Goal: Task Accomplishment & Management: Manage account settings

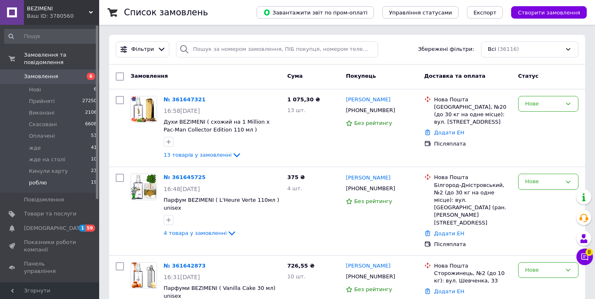
click at [81, 183] on li "роблю 19" at bounding box center [51, 185] width 102 height 16
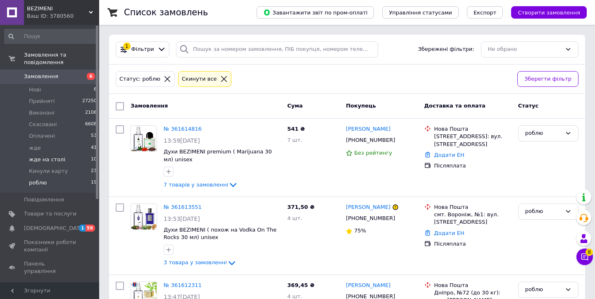
click at [80, 162] on li "жде на столі 10" at bounding box center [51, 160] width 102 height 12
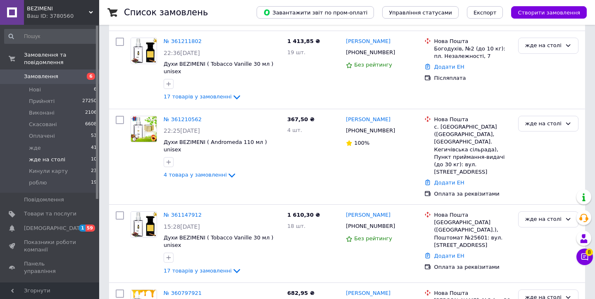
scroll to position [605, 0]
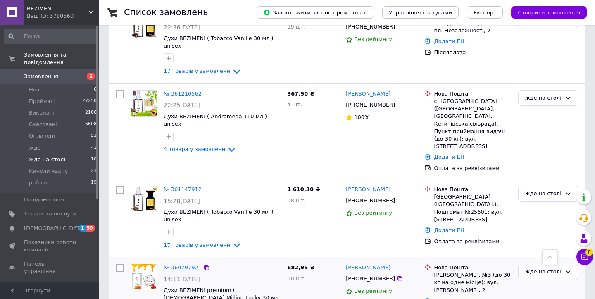
click at [119, 264] on input "checkbox" at bounding box center [120, 268] width 8 height 8
checkbox input "true"
click at [120, 186] on input "checkbox" at bounding box center [120, 190] width 8 height 8
checkbox input "true"
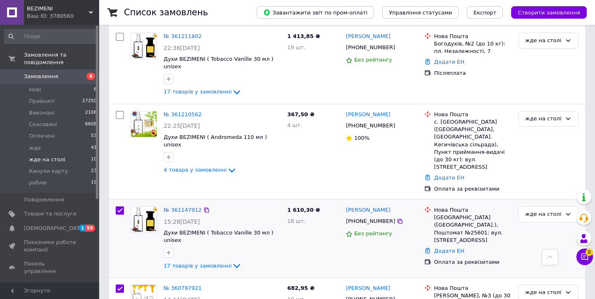
scroll to position [560, 0]
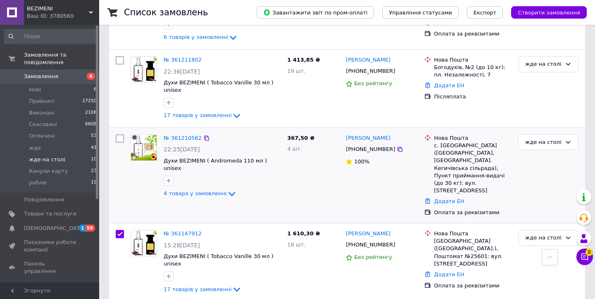
click at [120, 134] on input "checkbox" at bounding box center [120, 138] width 8 height 8
checkbox input "true"
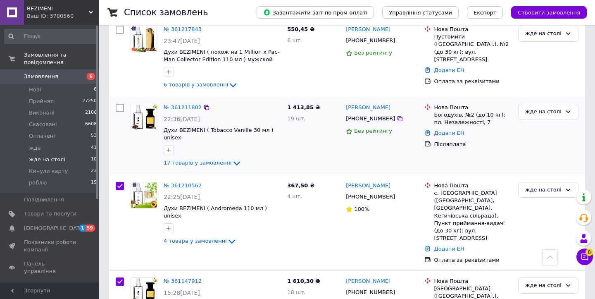
click at [120, 104] on input "checkbox" at bounding box center [120, 108] width 8 height 8
checkbox input "true"
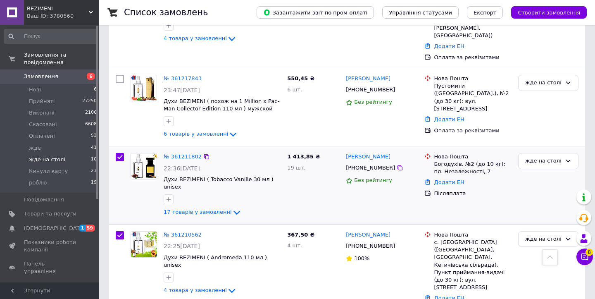
scroll to position [440, 0]
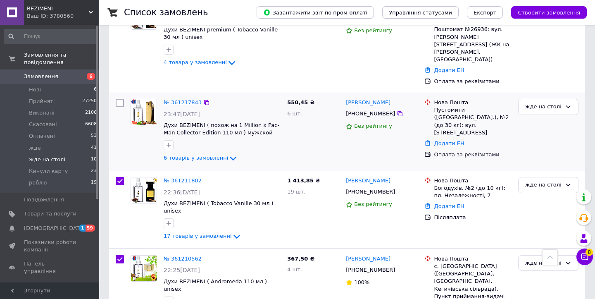
click at [120, 99] on input "checkbox" at bounding box center [120, 103] width 8 height 8
checkbox input "true"
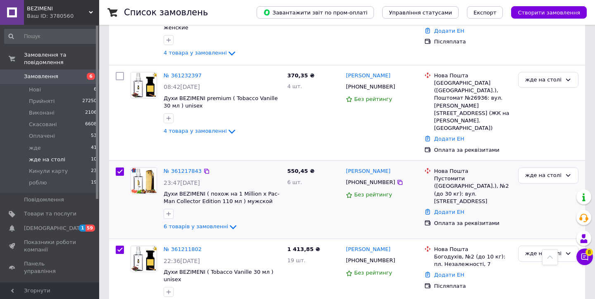
scroll to position [365, 0]
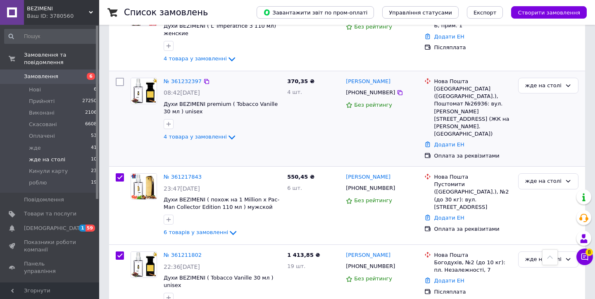
click at [120, 78] on input "checkbox" at bounding box center [120, 82] width 8 height 8
checkbox input "true"
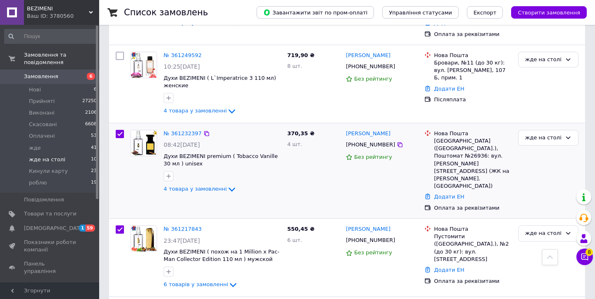
scroll to position [289, 0]
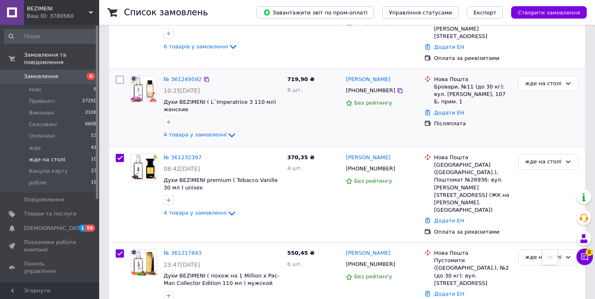
click at [120, 76] on input "checkbox" at bounding box center [120, 80] width 8 height 8
checkbox input "true"
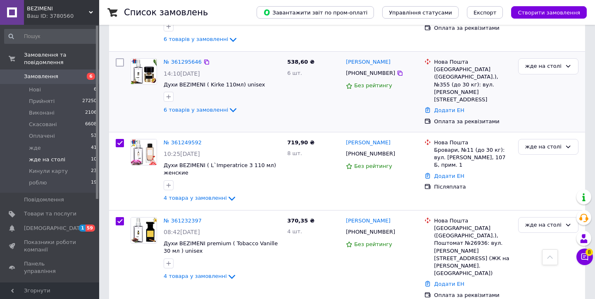
scroll to position [212, 0]
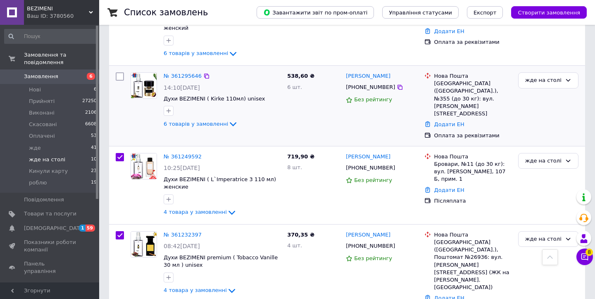
click at [118, 75] on input "checkbox" at bounding box center [120, 76] width 8 height 8
checkbox input "true"
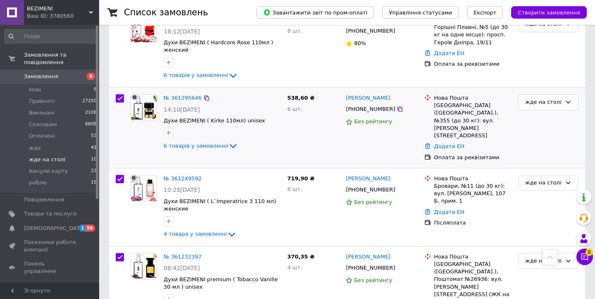
scroll to position [189, 0]
click at [218, 143] on span "6 товарів у замовленні" at bounding box center [196, 146] width 65 height 6
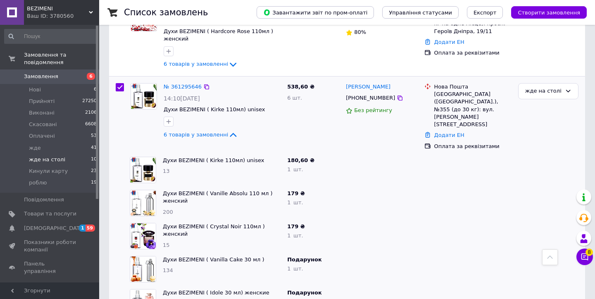
scroll to position [0, 0]
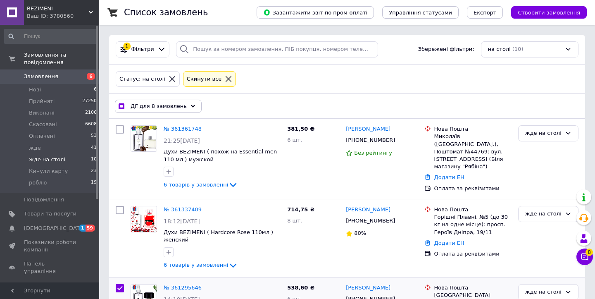
click at [179, 112] on div "Дії для 8 замовлень Вибрати все 10 замовлень Вибрані всі 10 замовлень Скасувати…" at bounding box center [347, 107] width 473 height 22
click at [179, 110] on div "Дії для 8 замовлень" at bounding box center [158, 106] width 87 height 13
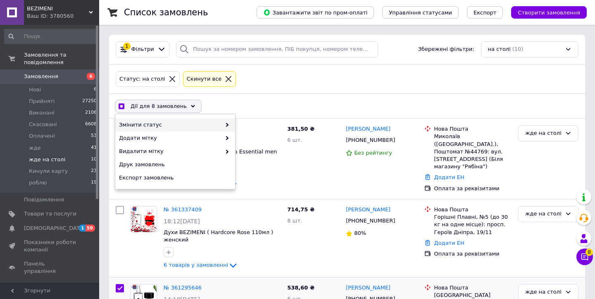
click at [180, 124] on span "Змінити статус" at bounding box center [170, 124] width 102 height 7
click at [197, 124] on span "Змінити статус" at bounding box center [170, 124] width 102 height 7
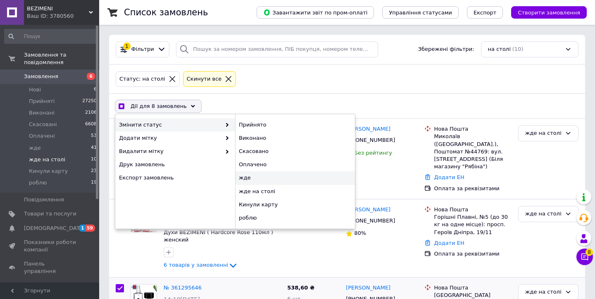
checkbox input "true"
click at [250, 178] on div "жде" at bounding box center [295, 177] width 120 height 13
checkbox input "false"
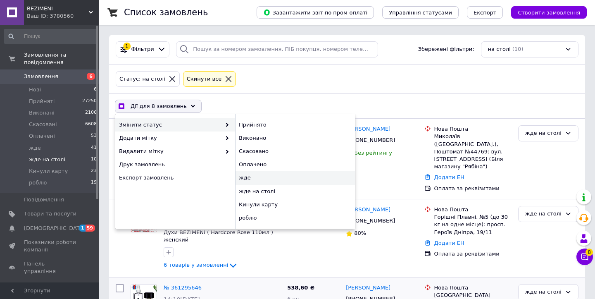
checkbox input "false"
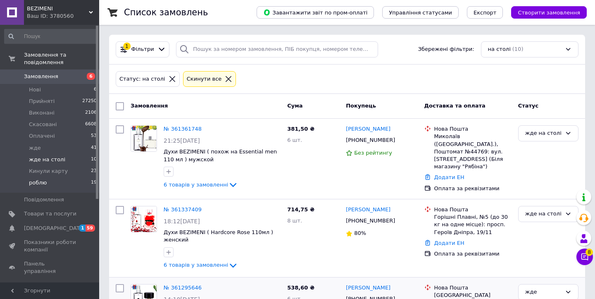
click at [72, 184] on li "роблю 19" at bounding box center [51, 185] width 102 height 16
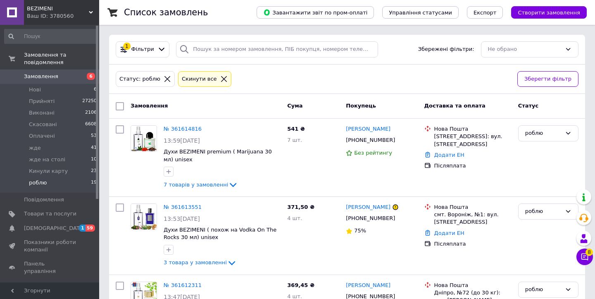
click at [72, 182] on li "роблю 19" at bounding box center [51, 185] width 102 height 16
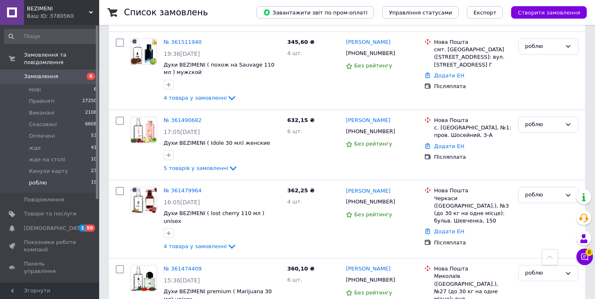
scroll to position [5, 0]
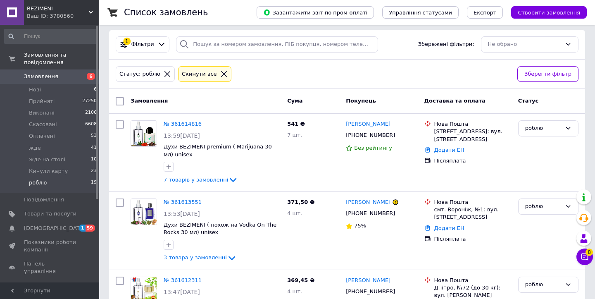
click at [118, 101] on input "checkbox" at bounding box center [120, 101] width 8 height 8
checkbox input "true"
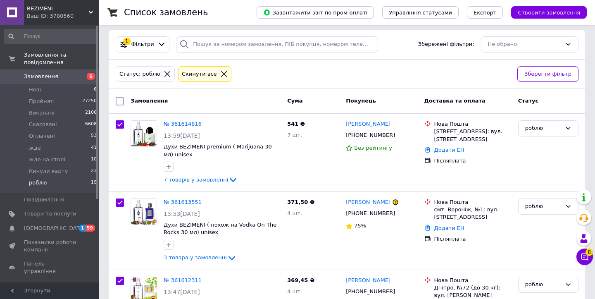
checkbox input "true"
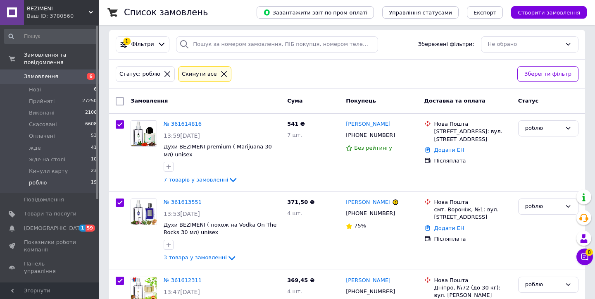
checkbox input "true"
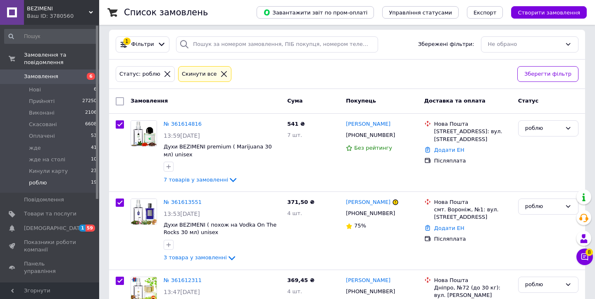
checkbox input "true"
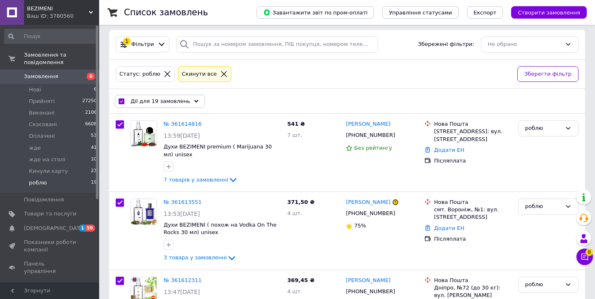
click at [120, 101] on input "checkbox" at bounding box center [121, 101] width 5 height 5
checkbox input "false"
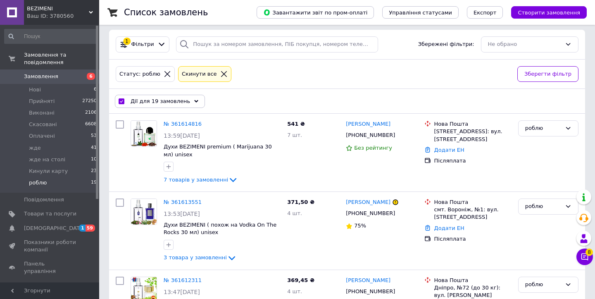
checkbox input "false"
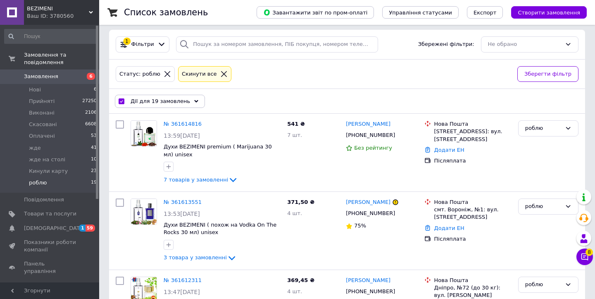
checkbox input "false"
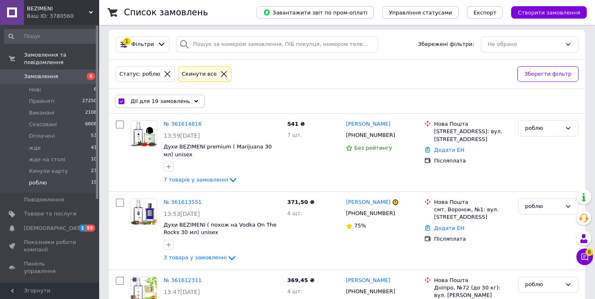
checkbox input "false"
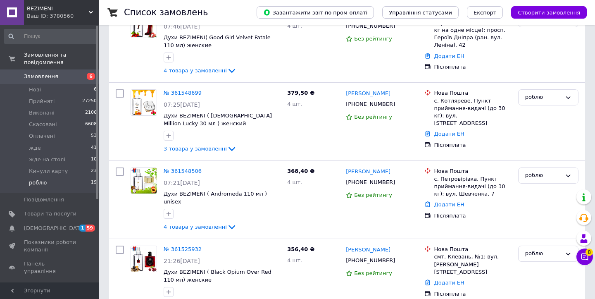
scroll to position [1276, 0]
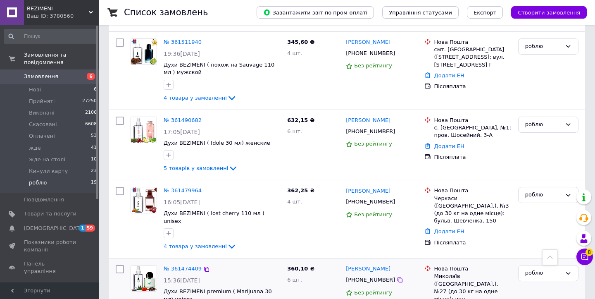
click at [118, 265] on input "checkbox" at bounding box center [120, 269] width 8 height 8
checkbox input "true"
click at [119, 187] on input "checkbox" at bounding box center [120, 191] width 8 height 8
checkbox input "true"
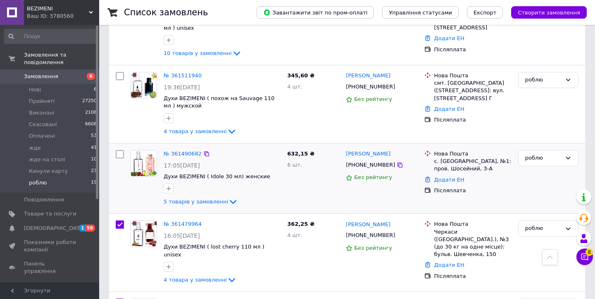
click at [120, 150] on input "checkbox" at bounding box center [120, 154] width 8 height 8
checkbox input "true"
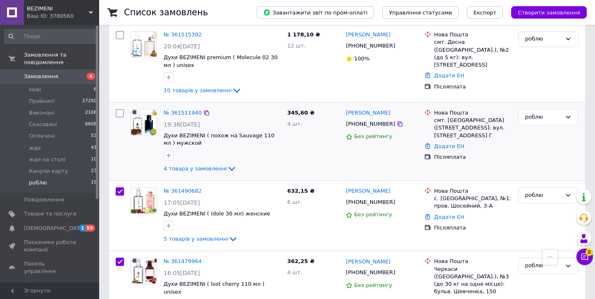
click at [121, 109] on input "checkbox" at bounding box center [120, 113] width 8 height 8
checkbox input "true"
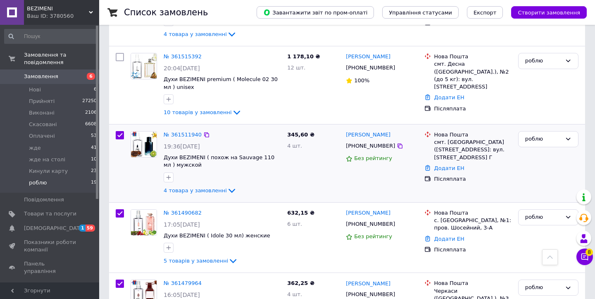
scroll to position [1137, 0]
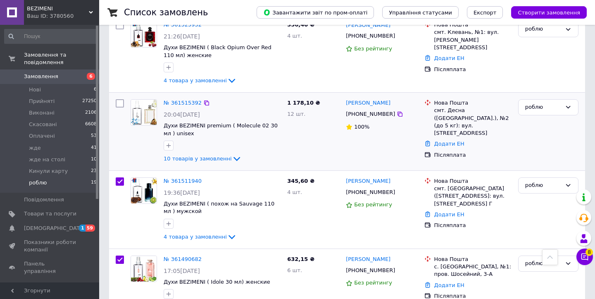
click at [120, 99] on input "checkbox" at bounding box center [120, 103] width 8 height 8
checkbox input "true"
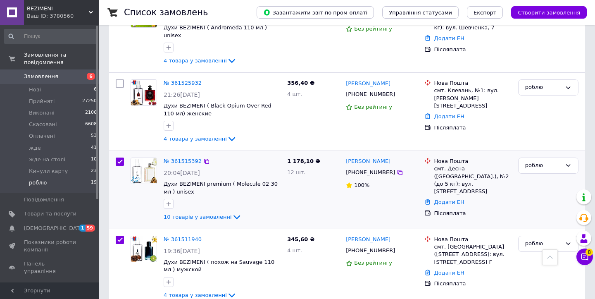
scroll to position [1040, 0]
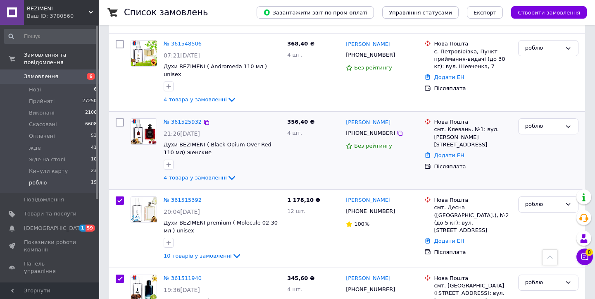
click at [117, 118] on input "checkbox" at bounding box center [120, 122] width 8 height 8
checkbox input "true"
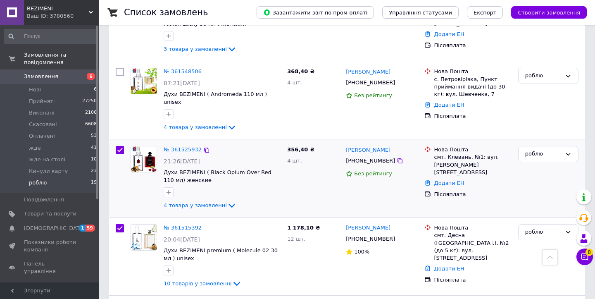
scroll to position [985, 0]
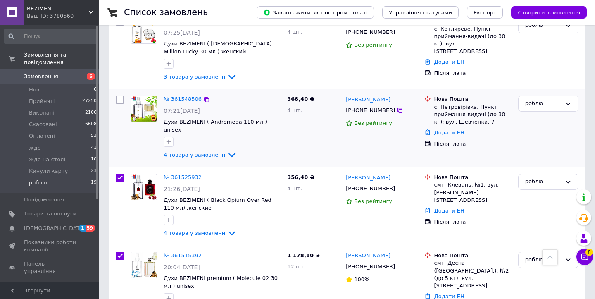
click at [120, 96] on input "checkbox" at bounding box center [120, 100] width 8 height 8
checkbox input "true"
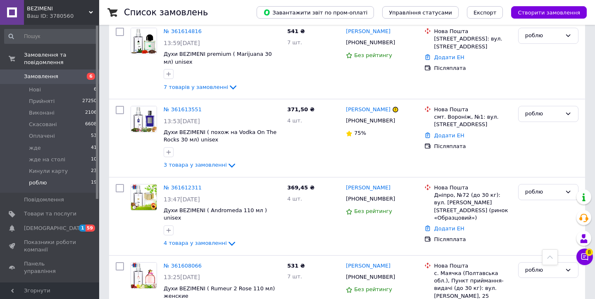
scroll to position [0, 0]
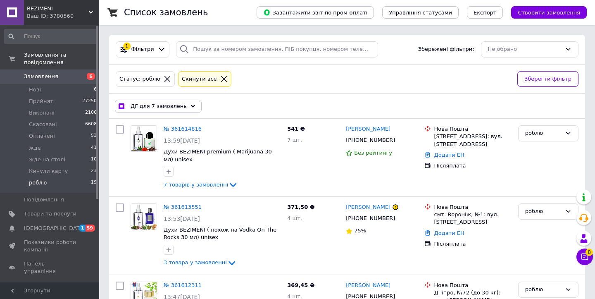
click at [166, 104] on span "Дії для 7 замовлень" at bounding box center [159, 106] width 56 height 7
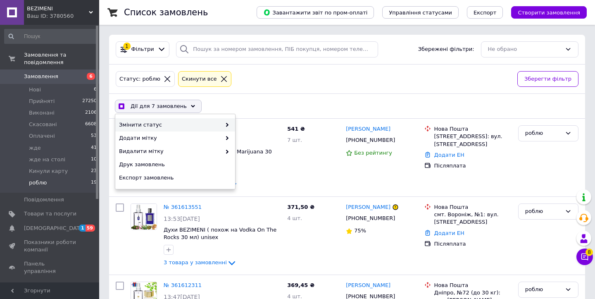
click at [178, 121] on span "Змінити статус" at bounding box center [170, 124] width 102 height 7
click at [211, 121] on span "Змінити статус" at bounding box center [170, 124] width 102 height 7
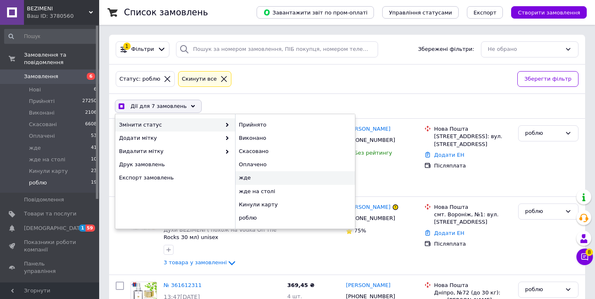
checkbox input "true"
click at [277, 172] on div "жде" at bounding box center [295, 177] width 120 height 13
checkbox input "false"
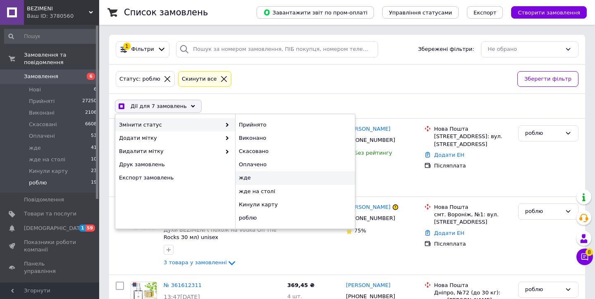
checkbox input "false"
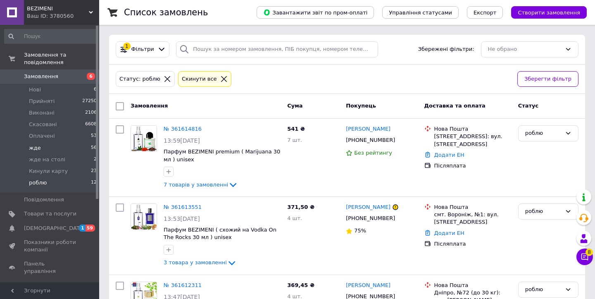
click at [70, 148] on li "жде 56" at bounding box center [51, 148] width 102 height 12
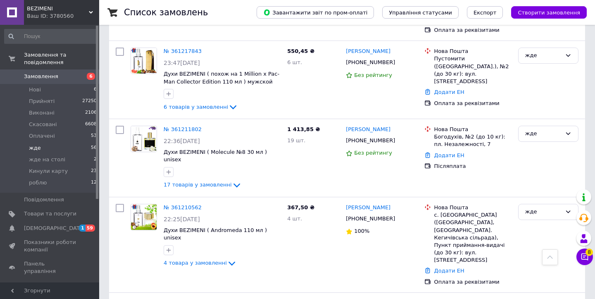
scroll to position [4123, 0]
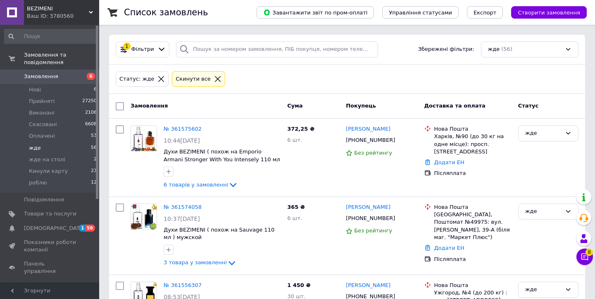
click at [120, 105] on input "checkbox" at bounding box center [120, 106] width 8 height 8
checkbox input "true"
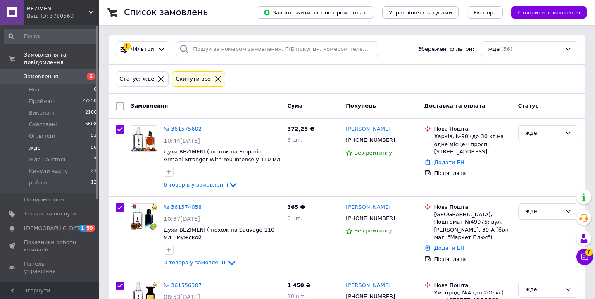
checkbox input "true"
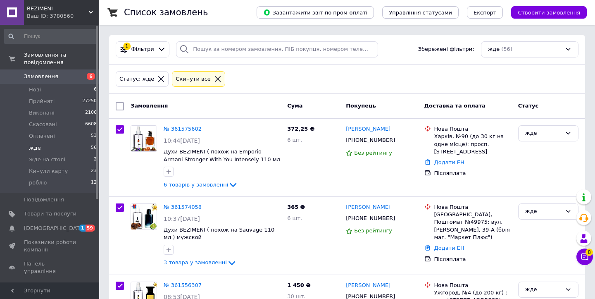
checkbox input "true"
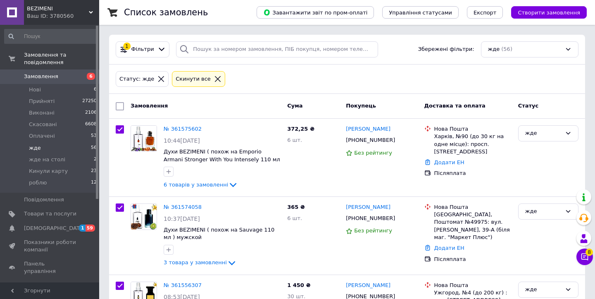
checkbox input "true"
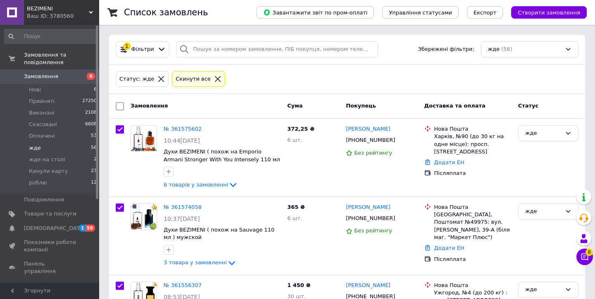
checkbox input "true"
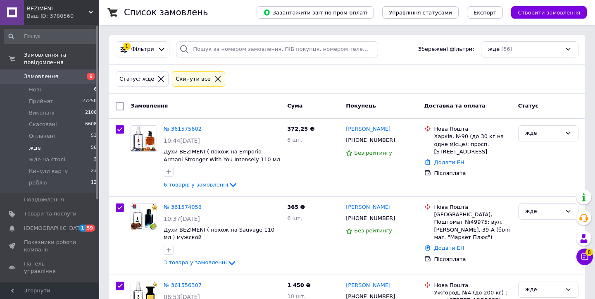
checkbox input "true"
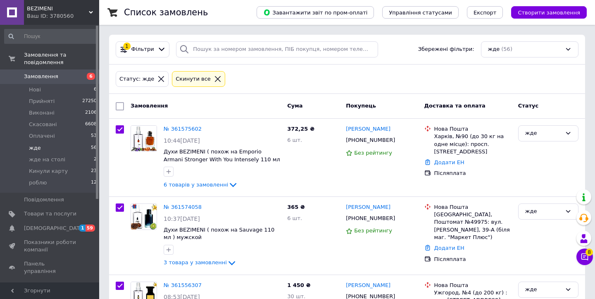
checkbox input "true"
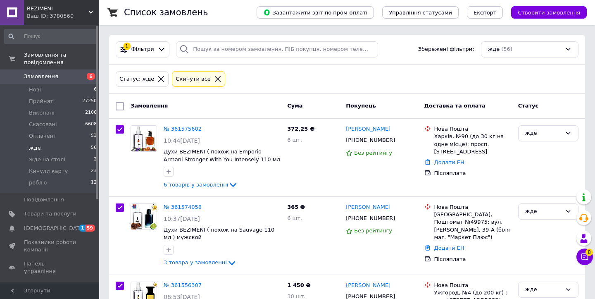
checkbox input "true"
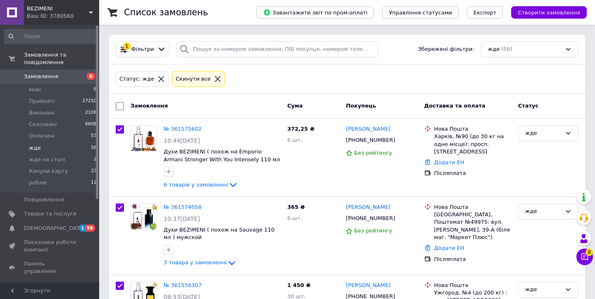
checkbox input "true"
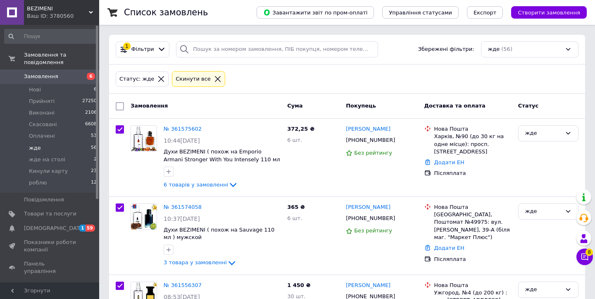
checkbox input "true"
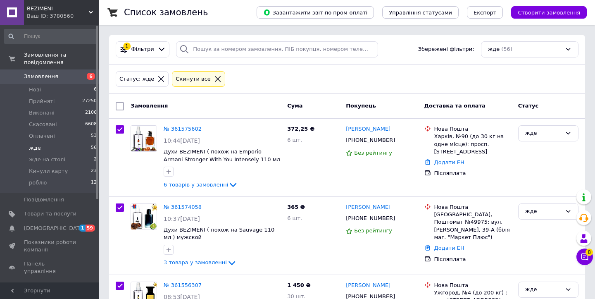
checkbox input "true"
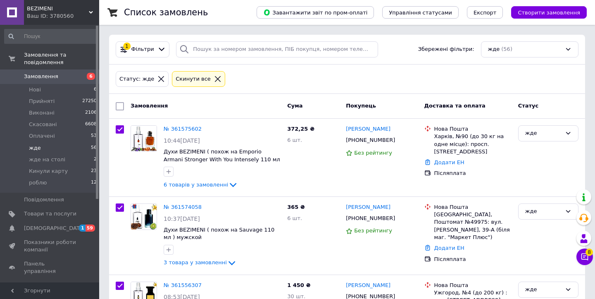
checkbox input "true"
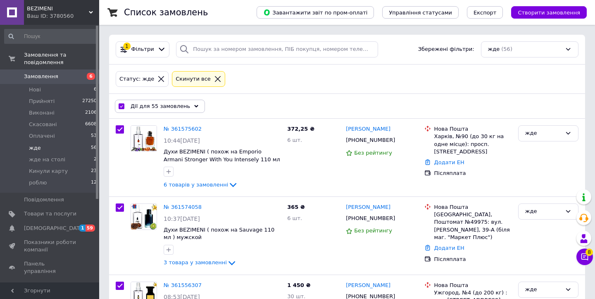
click at [120, 105] on input "checkbox" at bounding box center [121, 106] width 5 height 5
checkbox input "false"
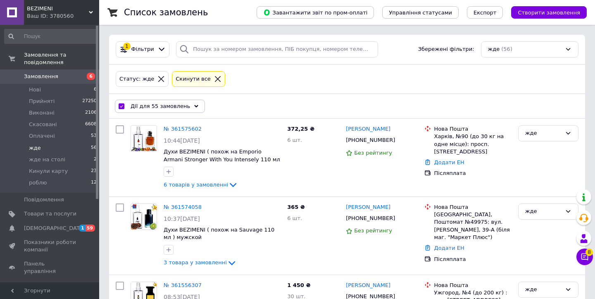
checkbox input "false"
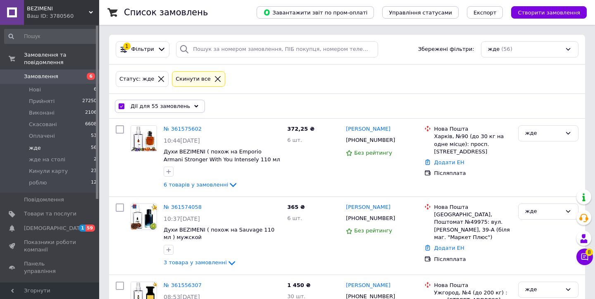
checkbox input "false"
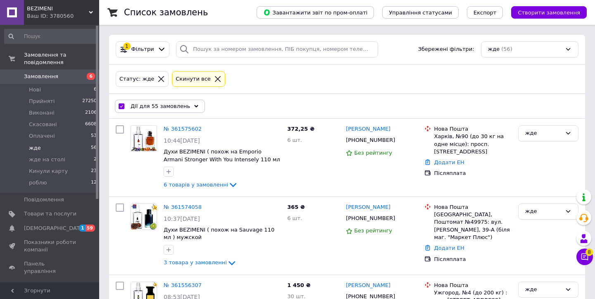
checkbox input "false"
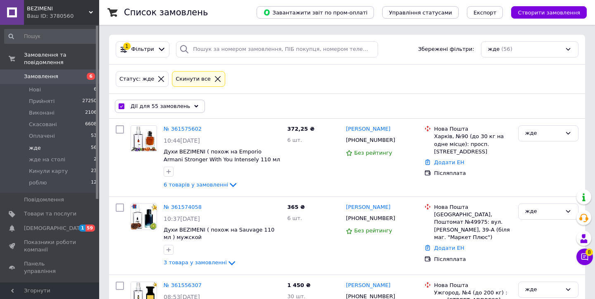
checkbox input "false"
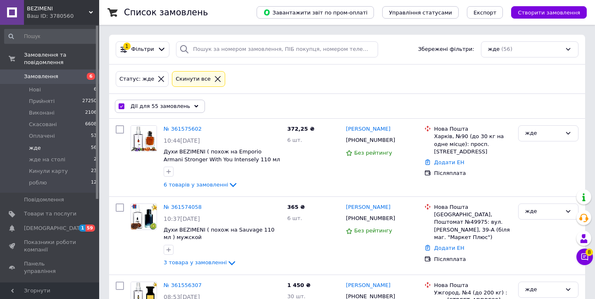
checkbox input "false"
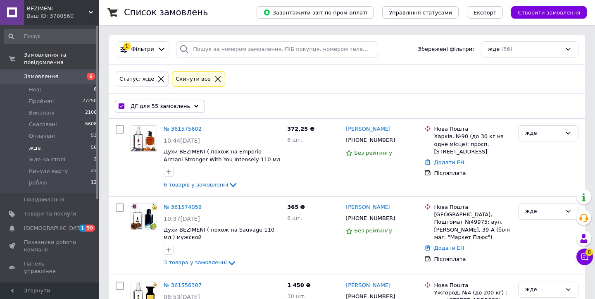
checkbox input "false"
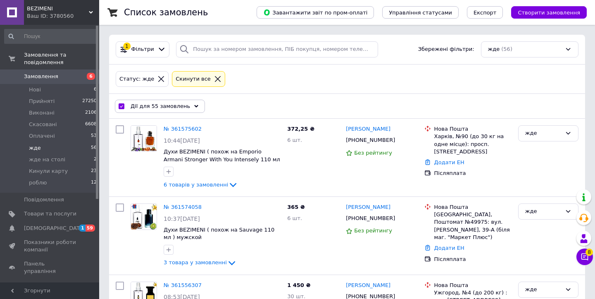
checkbox input "false"
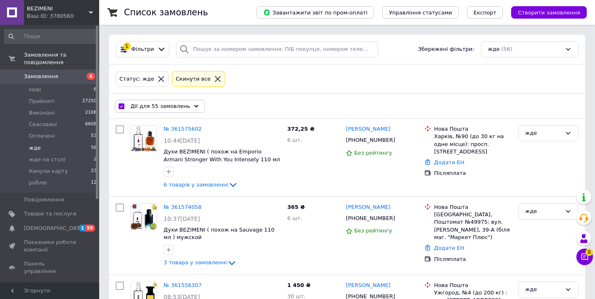
checkbox input "false"
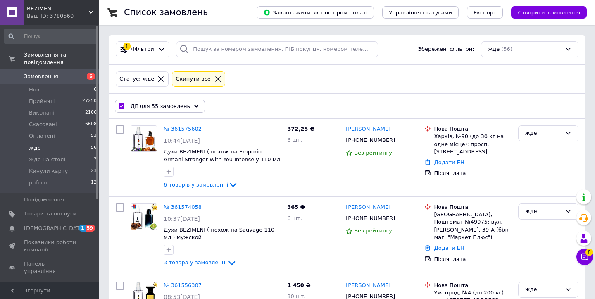
checkbox input "false"
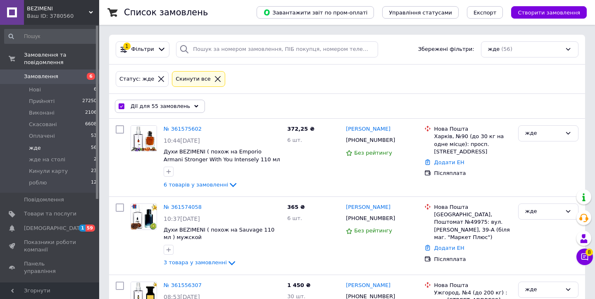
checkbox input "false"
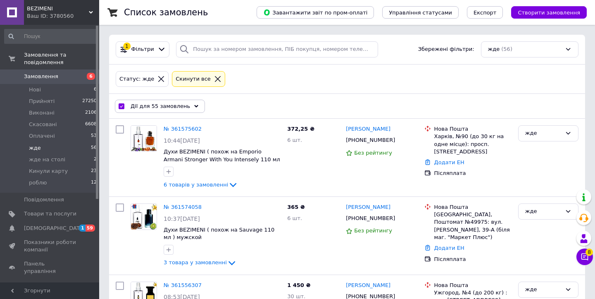
checkbox input "false"
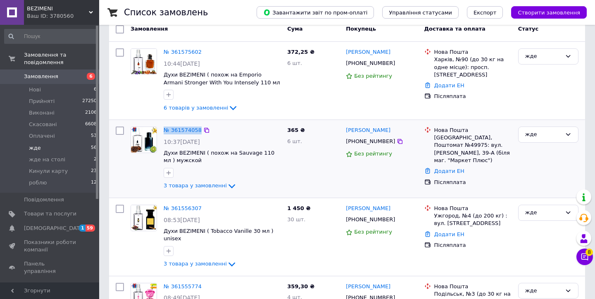
scroll to position [57, 0]
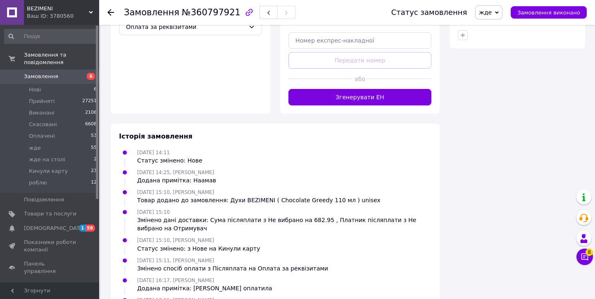
scroll to position [456, 0]
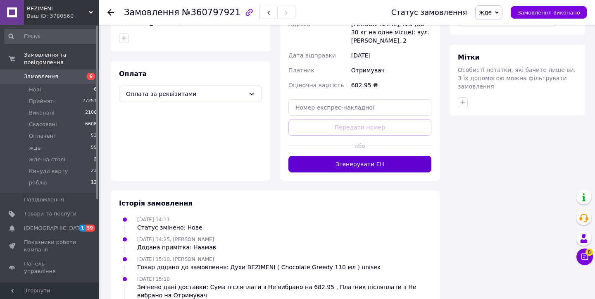
click at [335, 156] on button "Згенерувати ЕН" at bounding box center [360, 164] width 143 height 17
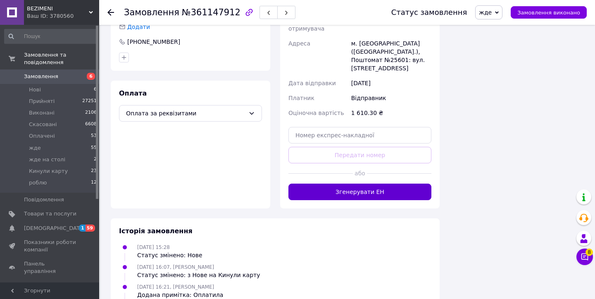
click at [339, 184] on button "Згенерувати ЕН" at bounding box center [360, 192] width 143 height 17
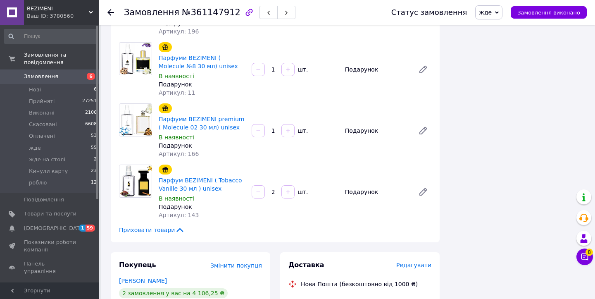
scroll to position [962, 0]
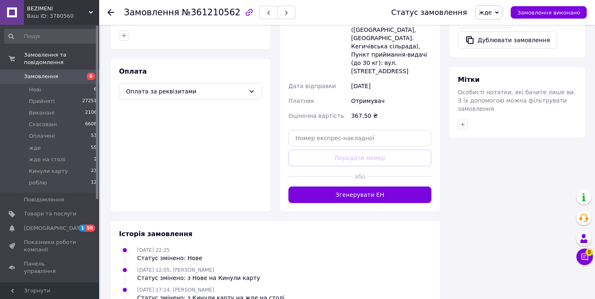
scroll to position [478, 0]
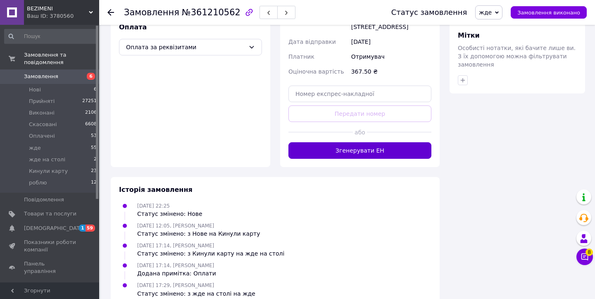
click at [346, 142] on button "Згенерувати ЕН" at bounding box center [360, 150] width 143 height 17
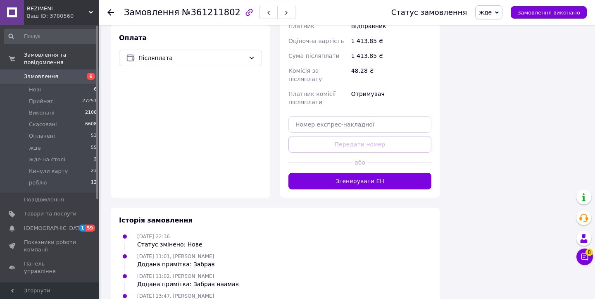
scroll to position [1304, 0]
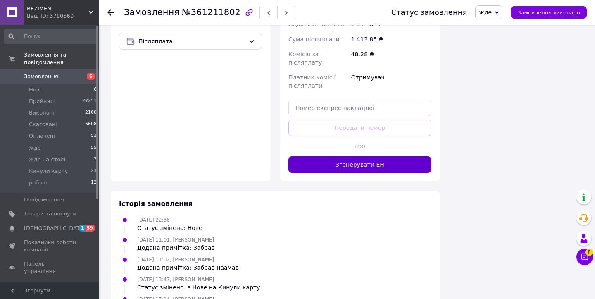
click at [335, 163] on button "Згенерувати ЕН" at bounding box center [360, 164] width 143 height 17
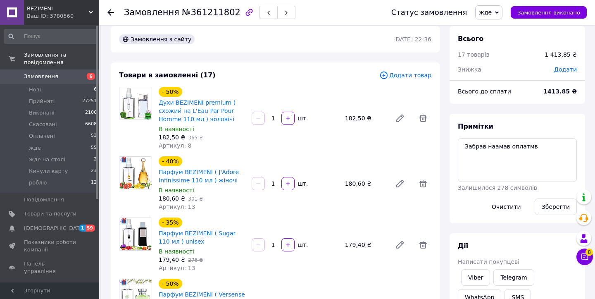
scroll to position [0, 0]
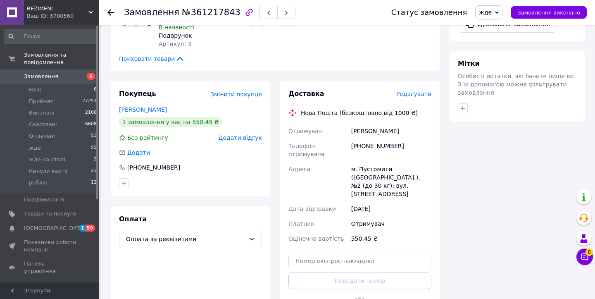
scroll to position [457, 0]
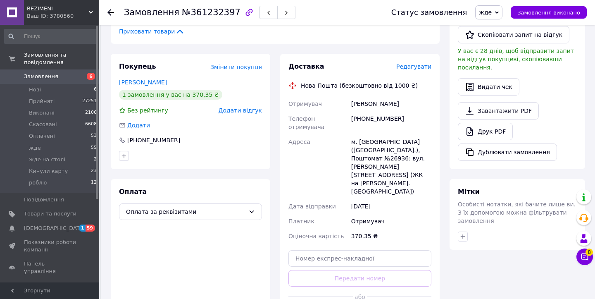
scroll to position [461, 0]
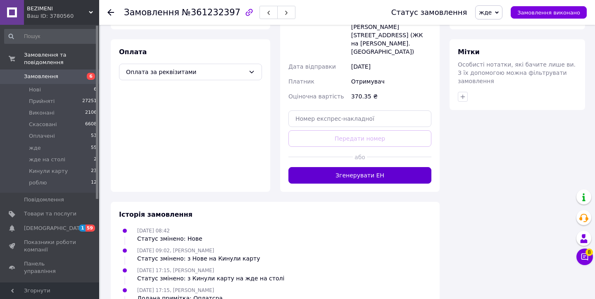
click at [315, 167] on button "Згенерувати ЕН" at bounding box center [360, 175] width 143 height 17
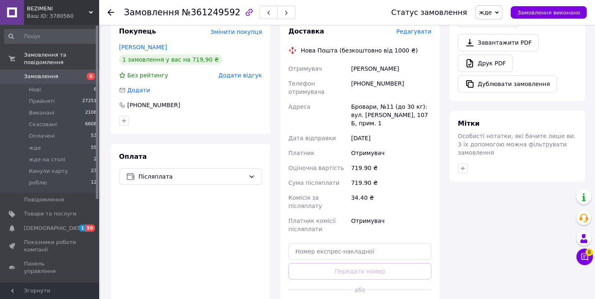
scroll to position [423, 0]
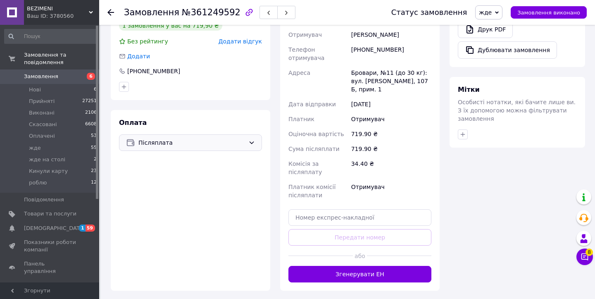
click at [246, 138] on div "Післяплата" at bounding box center [192, 142] width 110 height 9
click at [237, 172] on span "Оплата за реквізитами" at bounding box center [190, 176] width 129 height 8
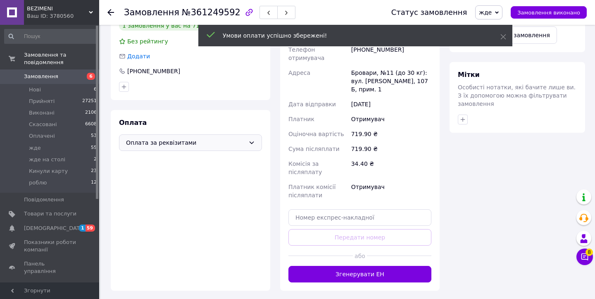
click at [332, 253] on div "Доставка Редагувати Нова Пошта (безкоштовно від 1000 ₴) Отримувач [PERSON_NAME]…" at bounding box center [360, 138] width 160 height 306
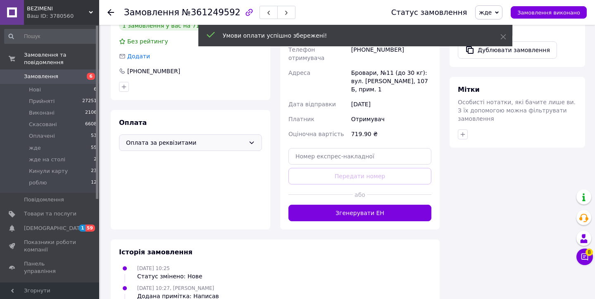
click at [332, 264] on div "[DATE] 10:25 Статус змінено: Нове" at bounding box center [275, 272] width 319 height 17
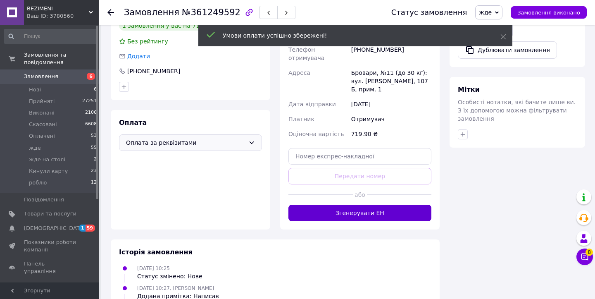
click at [327, 205] on button "Згенерувати ЕН" at bounding box center [360, 213] width 143 height 17
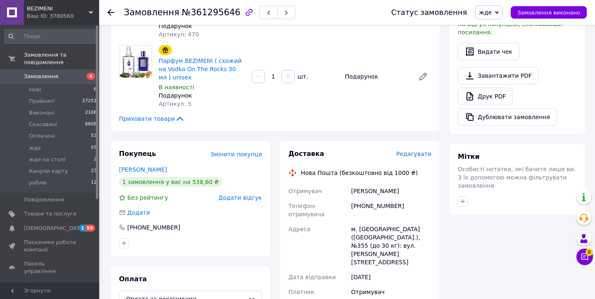
scroll to position [469, 0]
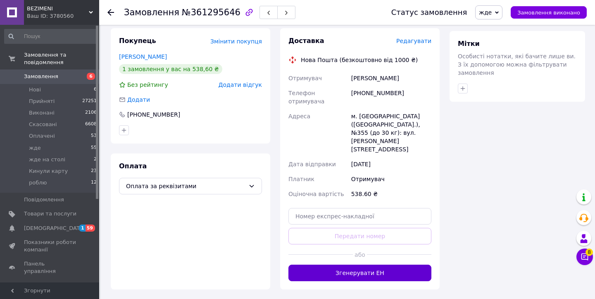
click at [366, 265] on button "Згенерувати ЕН" at bounding box center [360, 273] width 143 height 17
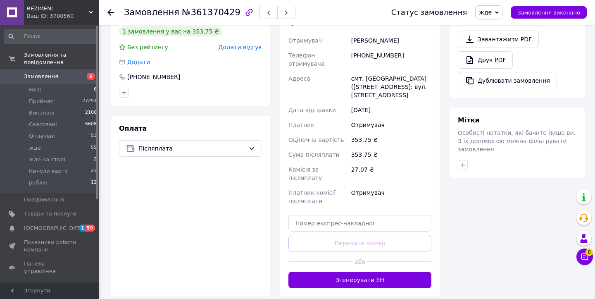
scroll to position [414, 0]
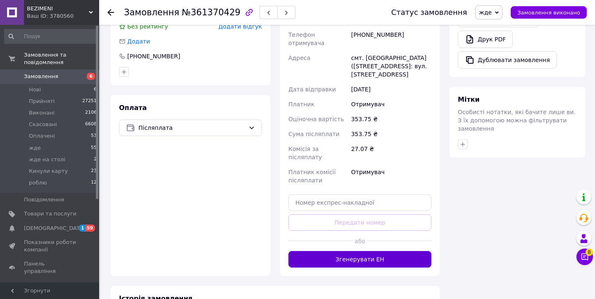
click at [386, 251] on button "Згенерувати ЕН" at bounding box center [360, 259] width 143 height 17
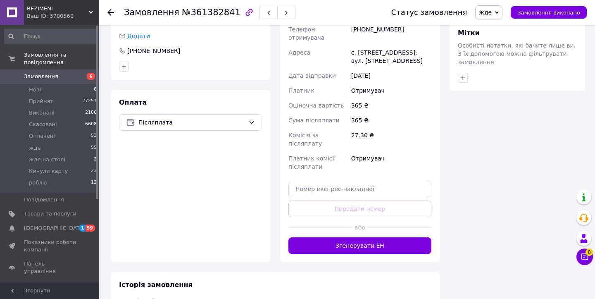
scroll to position [493, 0]
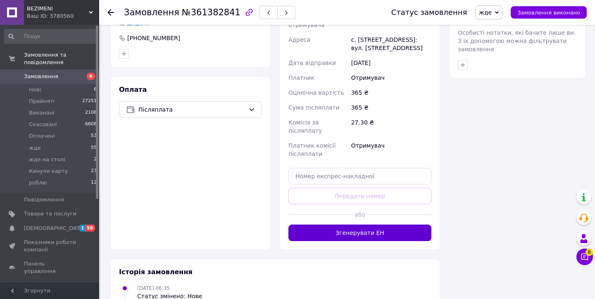
click at [324, 225] on button "Згенерувати ЕН" at bounding box center [360, 233] width 143 height 17
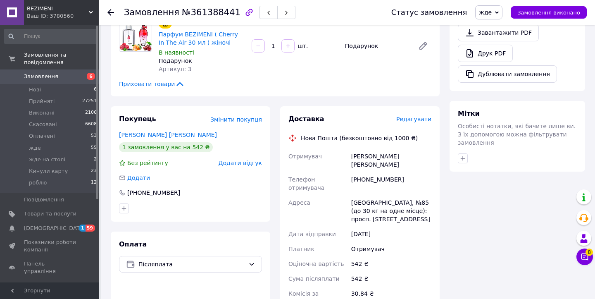
scroll to position [583, 0]
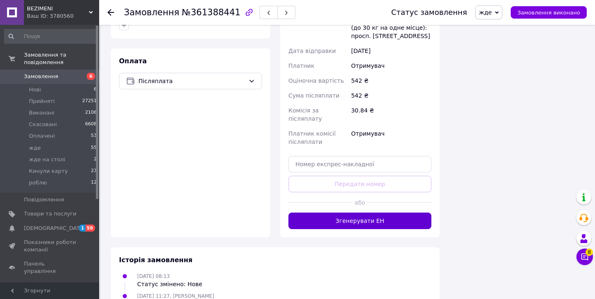
click at [313, 213] on button "Згенерувати ЕН" at bounding box center [360, 221] width 143 height 17
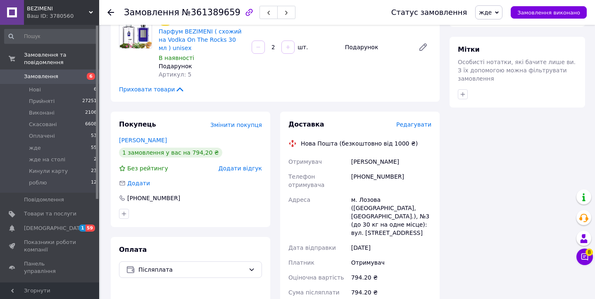
scroll to position [576, 0]
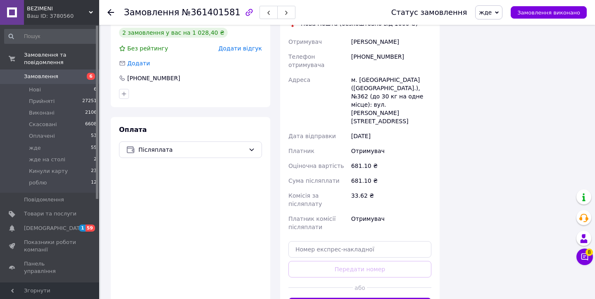
scroll to position [637, 0]
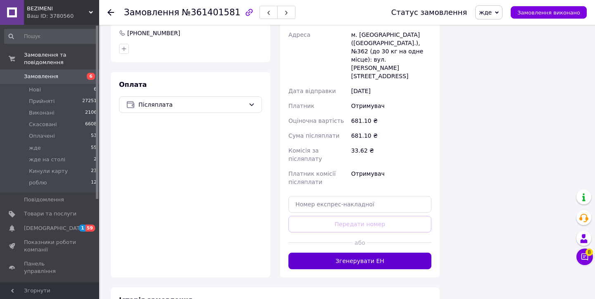
click at [343, 253] on button "Згенерувати ЕН" at bounding box center [360, 261] width 143 height 17
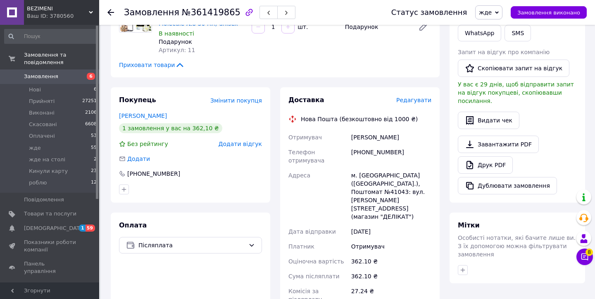
scroll to position [550, 0]
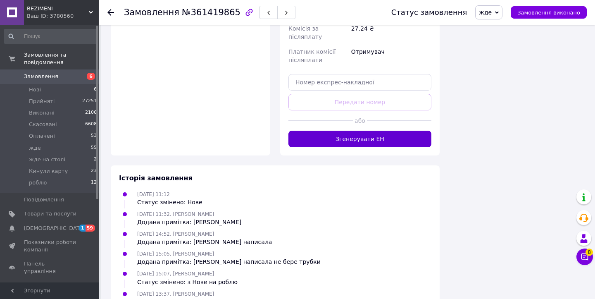
click at [305, 131] on button "Згенерувати ЕН" at bounding box center [360, 139] width 143 height 17
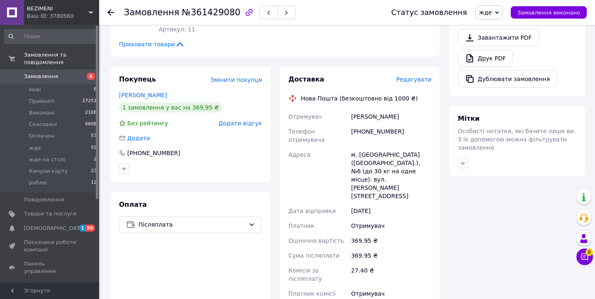
scroll to position [560, 0]
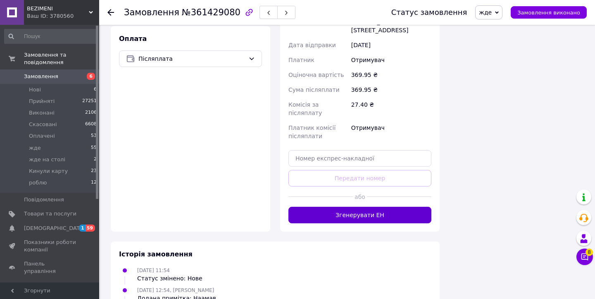
click at [313, 207] on button "Згенерувати ЕН" at bounding box center [360, 215] width 143 height 17
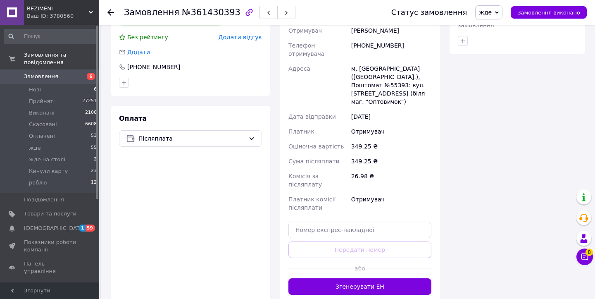
scroll to position [613, 0]
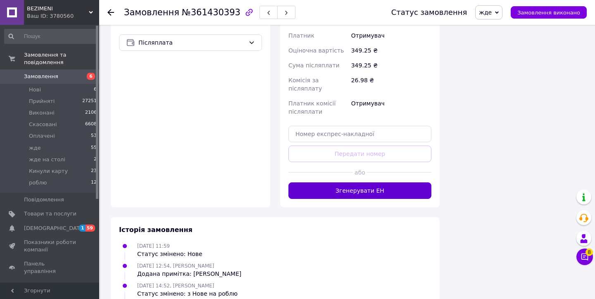
click at [330, 182] on button "Згенерувати ЕН" at bounding box center [360, 190] width 143 height 17
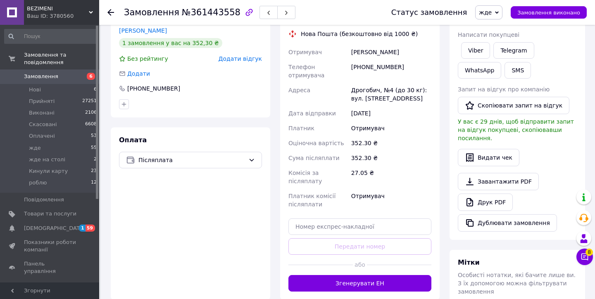
scroll to position [372, 0]
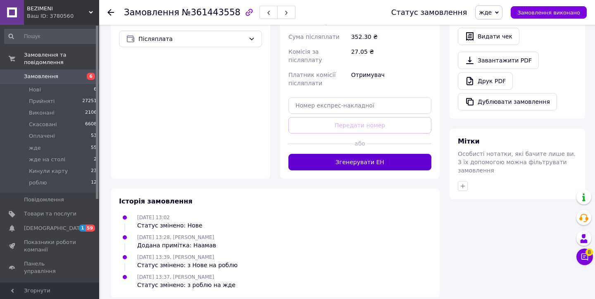
click at [332, 155] on button "Згенерувати ЕН" at bounding box center [360, 162] width 143 height 17
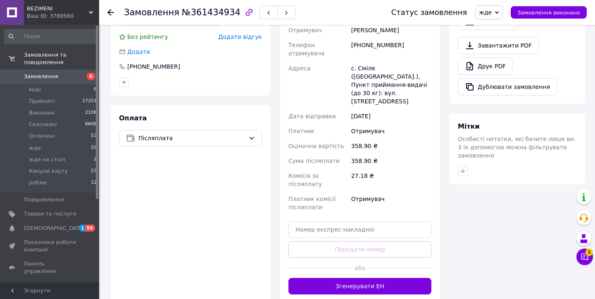
scroll to position [418, 0]
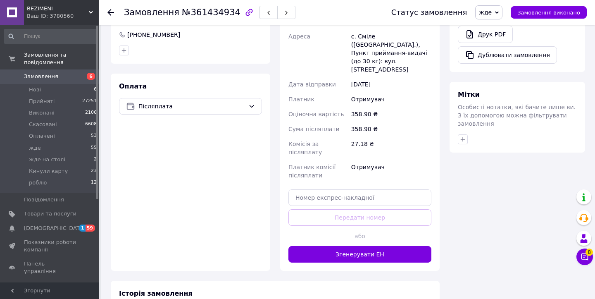
click at [349, 226] on div at bounding box center [321, 236] width 65 height 20
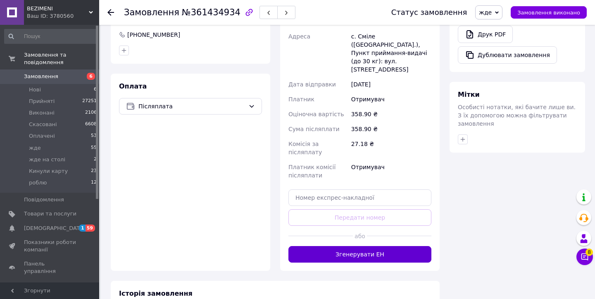
click at [354, 246] on button "Згенерувати ЕН" at bounding box center [360, 254] width 143 height 17
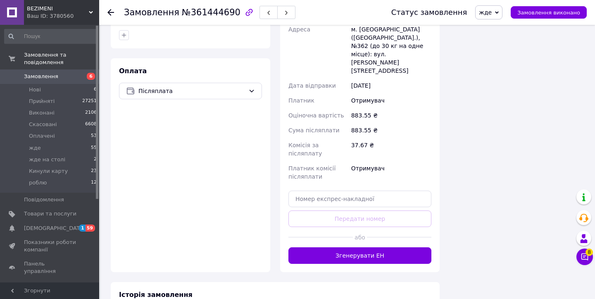
scroll to position [806, 0]
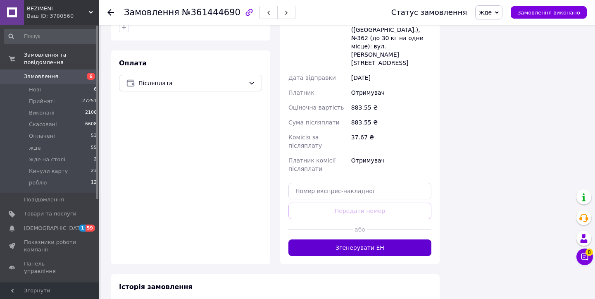
click at [361, 239] on button "Згенерувати ЕН" at bounding box center [360, 247] width 143 height 17
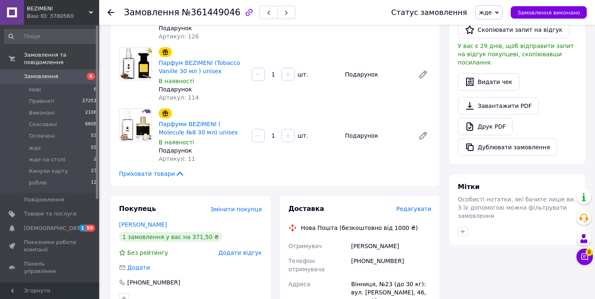
scroll to position [536, 0]
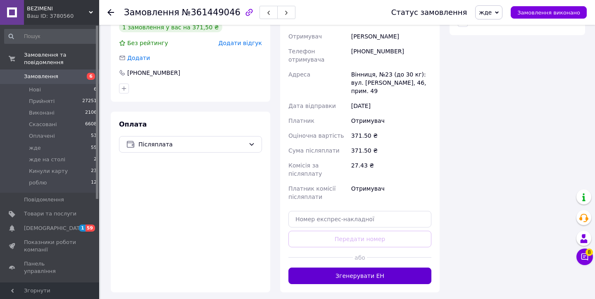
click at [368, 268] on button "Згенерувати ЕН" at bounding box center [360, 276] width 143 height 17
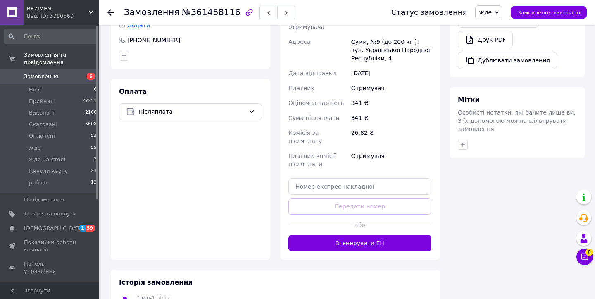
scroll to position [494, 0]
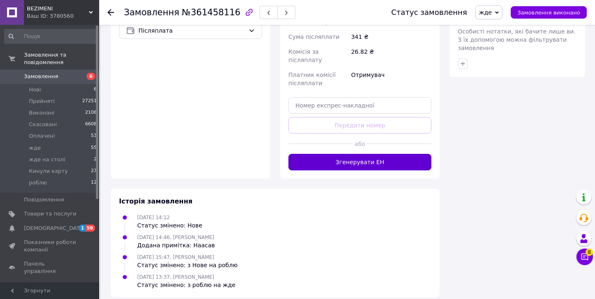
click at [317, 158] on button "Згенерувати ЕН" at bounding box center [360, 162] width 143 height 17
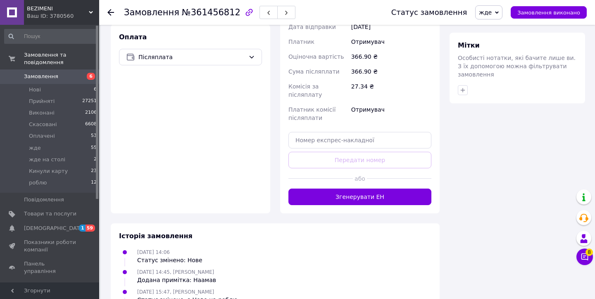
scroll to position [502, 0]
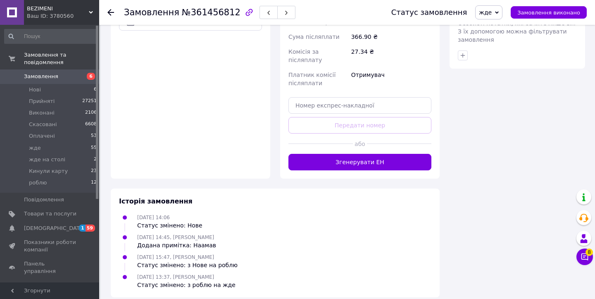
click at [325, 137] on div at bounding box center [321, 144] width 65 height 20
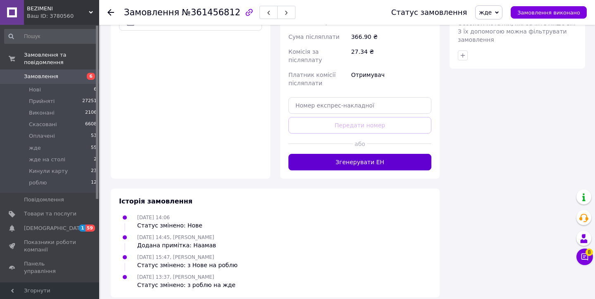
click at [330, 157] on button "Згенерувати ЕН" at bounding box center [360, 162] width 143 height 17
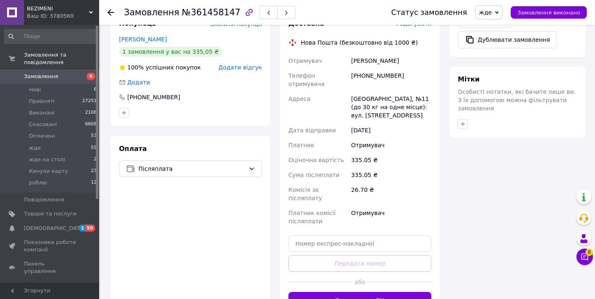
scroll to position [493, 0]
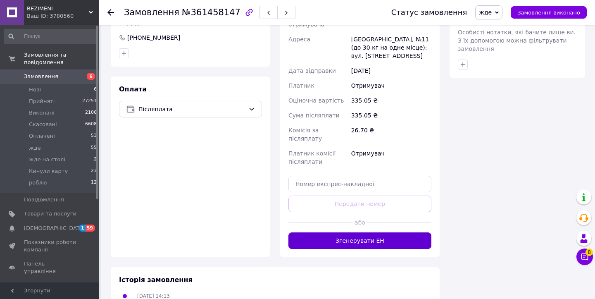
click at [349, 232] on button "Згенерувати ЕН" at bounding box center [360, 240] width 143 height 17
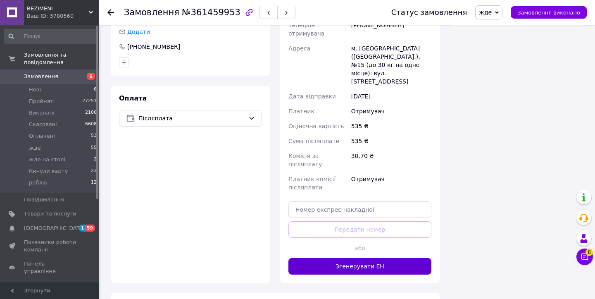
scroll to position [616, 0]
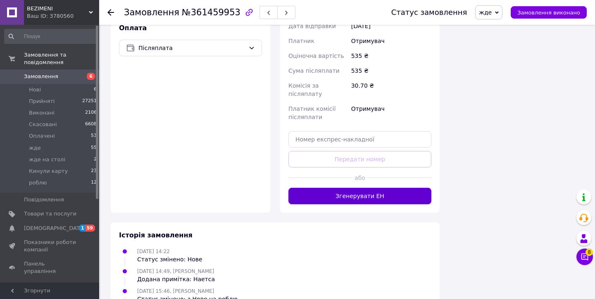
click at [316, 188] on button "Згенерувати ЕН" at bounding box center [360, 196] width 143 height 17
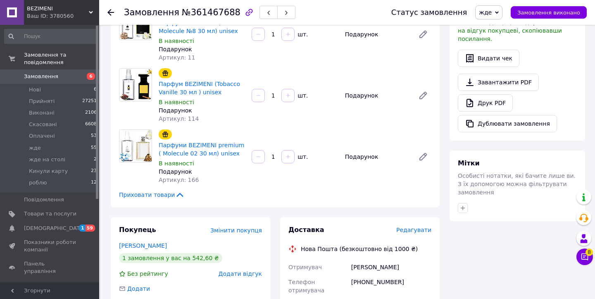
scroll to position [628, 0]
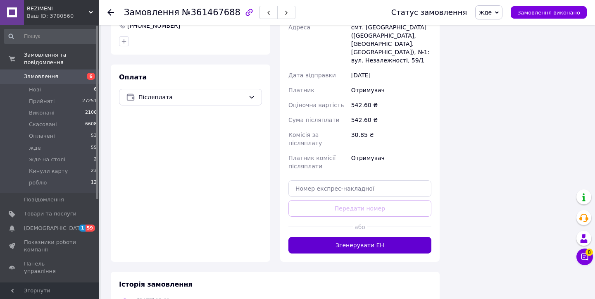
click at [355, 241] on button "Згенерувати ЕН" at bounding box center [360, 245] width 143 height 17
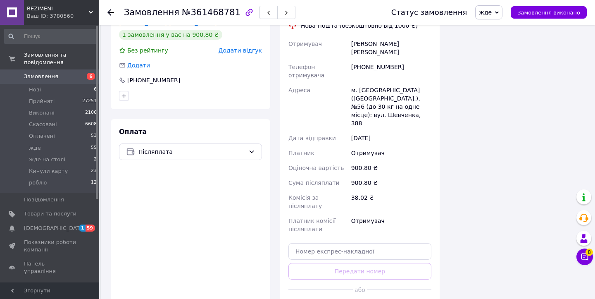
scroll to position [797, 0]
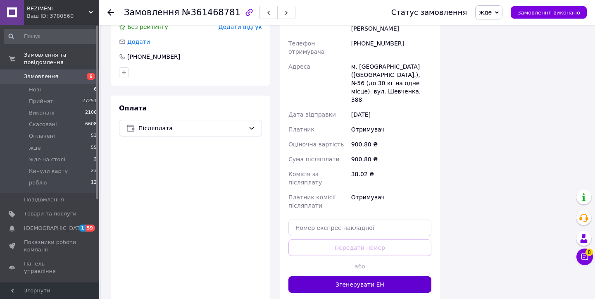
click at [383, 276] on button "Згенерувати ЕН" at bounding box center [360, 284] width 143 height 17
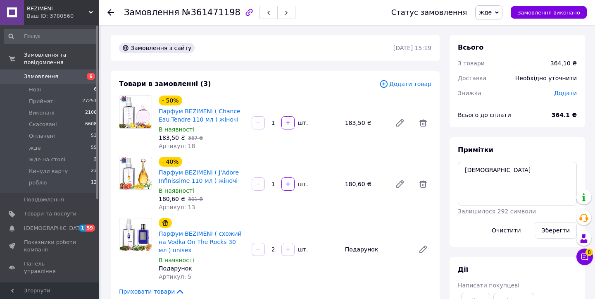
scroll to position [421, 0]
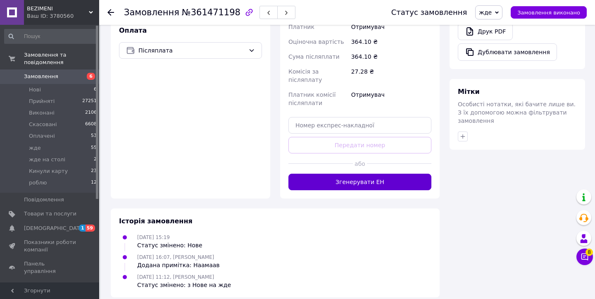
click at [320, 174] on button "Згенерувати ЕН" at bounding box center [360, 182] width 143 height 17
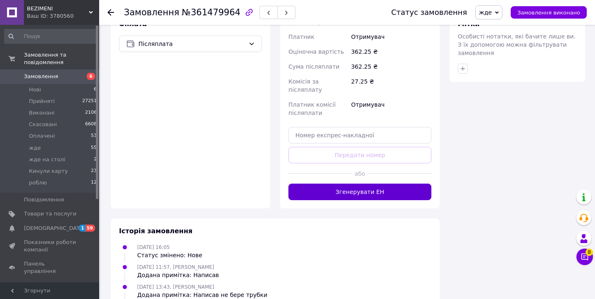
scroll to position [514, 0]
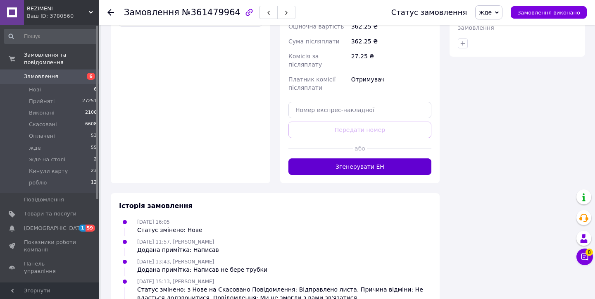
click at [330, 158] on button "Згенерувати ЕН" at bounding box center [360, 166] width 143 height 17
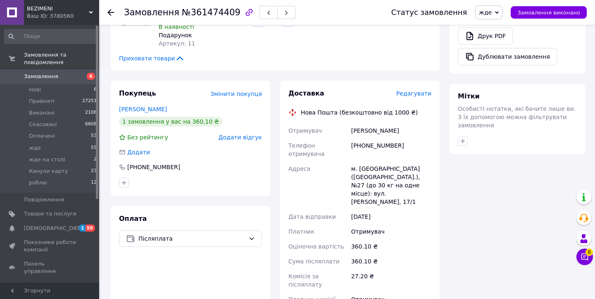
scroll to position [625, 0]
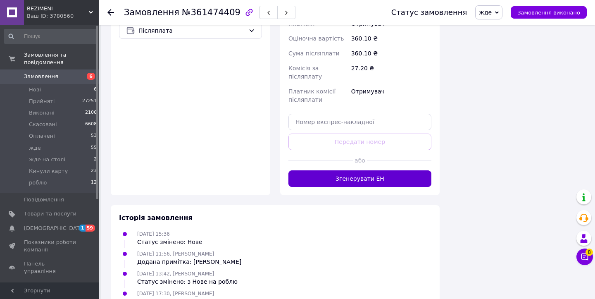
click at [314, 170] on button "Згенерувати ЕН" at bounding box center [360, 178] width 143 height 17
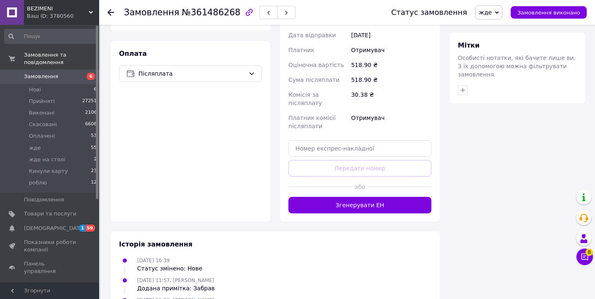
scroll to position [474, 0]
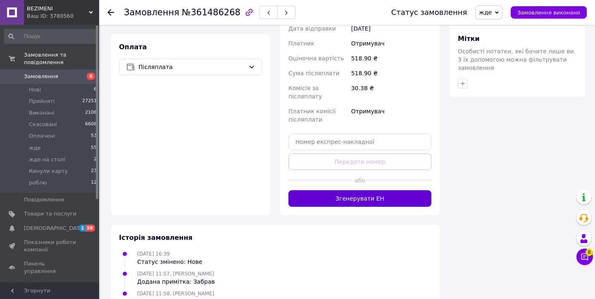
click at [361, 190] on button "Згенерувати ЕН" at bounding box center [360, 198] width 143 height 17
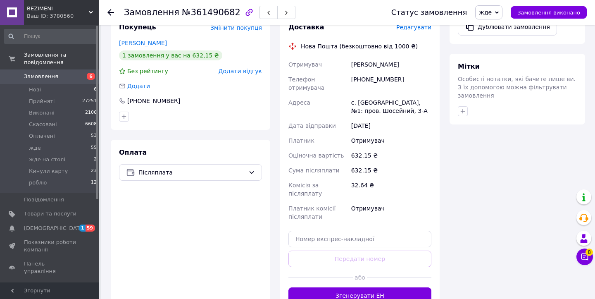
scroll to position [564, 0]
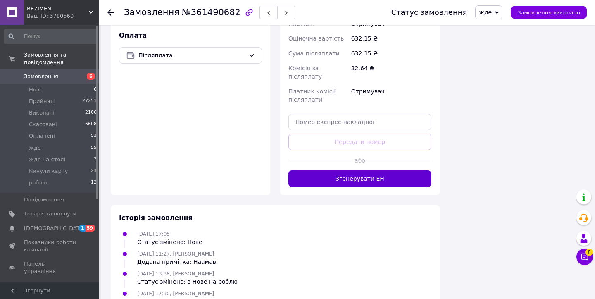
click at [330, 170] on button "Згенерувати ЕН" at bounding box center [360, 178] width 143 height 17
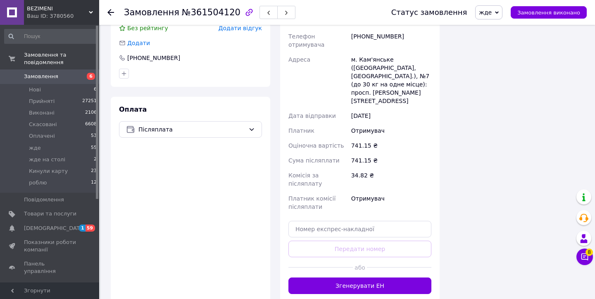
scroll to position [747, 0]
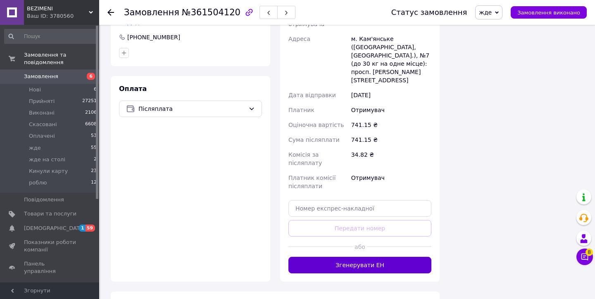
click at [360, 257] on button "Згенерувати ЕН" at bounding box center [360, 265] width 143 height 17
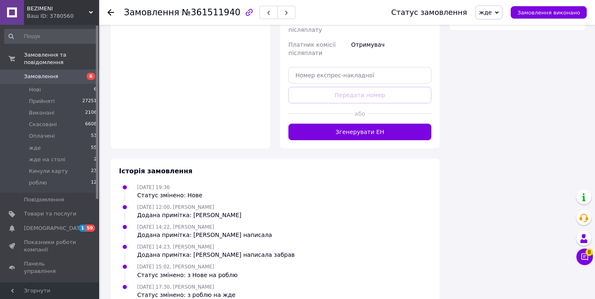
scroll to position [542, 0]
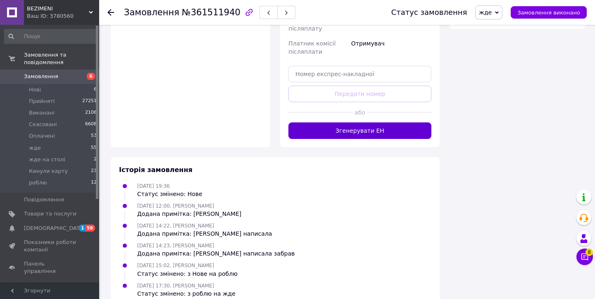
click at [296, 122] on button "Згенерувати ЕН" at bounding box center [360, 130] width 143 height 17
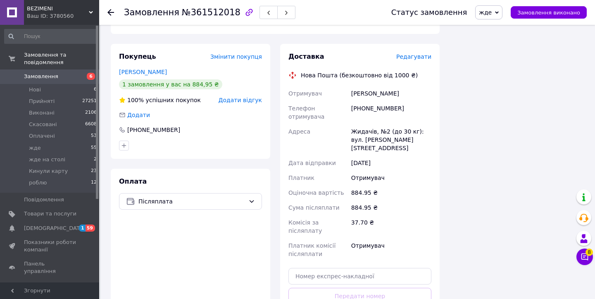
scroll to position [727, 0]
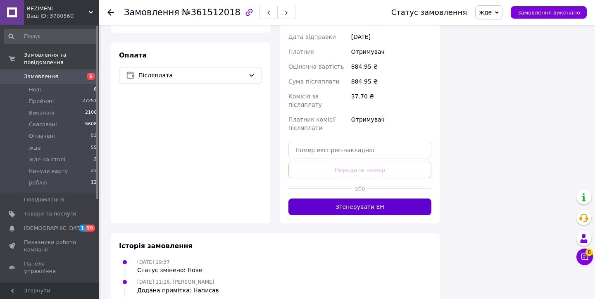
click at [378, 198] on button "Згенерувати ЕН" at bounding box center [360, 206] width 143 height 17
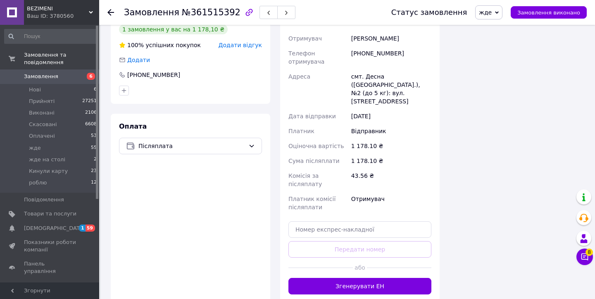
scroll to position [825, 0]
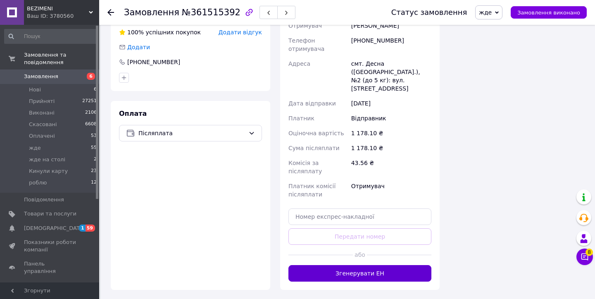
click at [368, 265] on button "Згенерувати ЕН" at bounding box center [360, 273] width 143 height 17
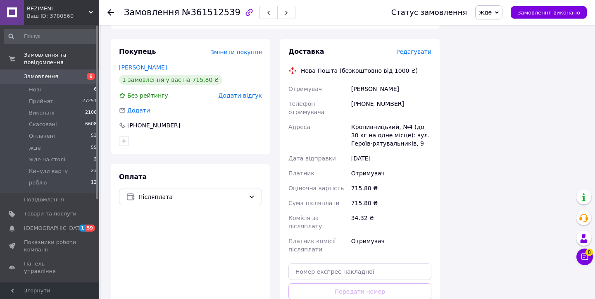
scroll to position [744, 0]
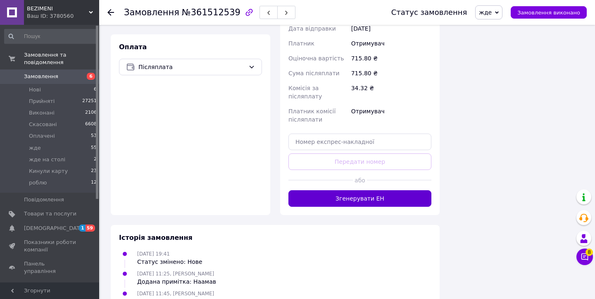
click at [371, 190] on button "Згенерувати ЕН" at bounding box center [360, 198] width 143 height 17
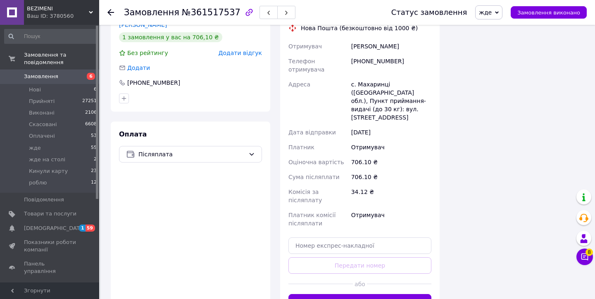
scroll to position [813, 0]
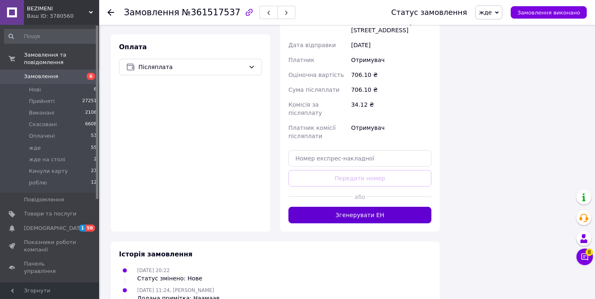
click at [363, 207] on button "Згенерувати ЕН" at bounding box center [360, 215] width 143 height 17
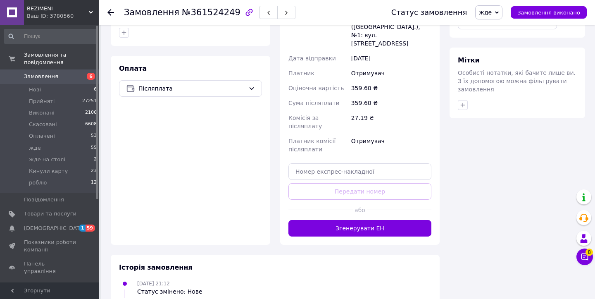
scroll to position [483, 0]
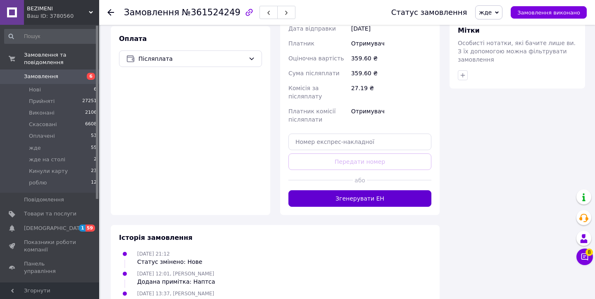
click at [315, 190] on button "Згенерувати ЕН" at bounding box center [360, 198] width 143 height 17
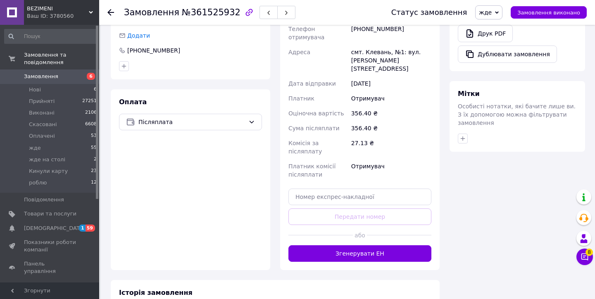
scroll to position [514, 0]
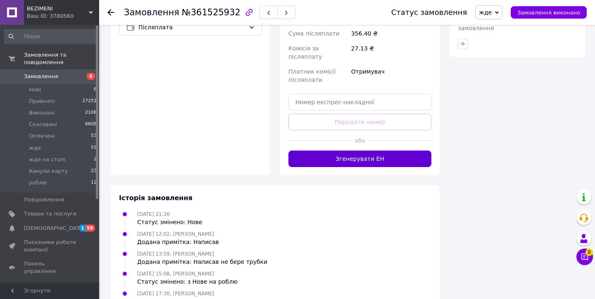
click at [308, 151] on button "Згенерувати ЕН" at bounding box center [360, 159] width 143 height 17
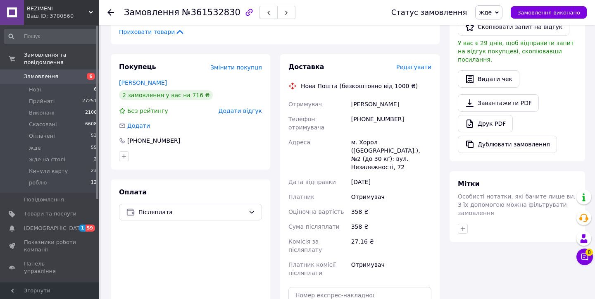
scroll to position [483, 0]
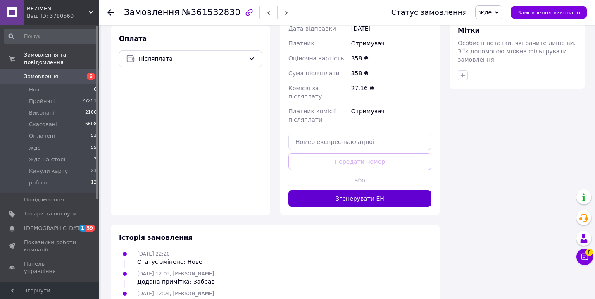
click at [338, 190] on button "Згенерувати ЕН" at bounding box center [360, 198] width 143 height 17
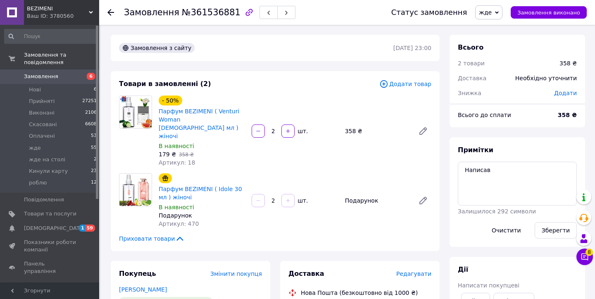
scroll to position [360, 0]
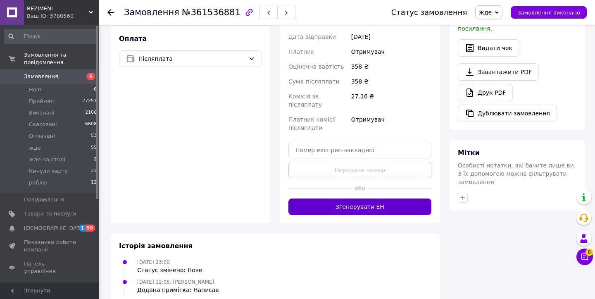
click at [324, 198] on button "Згенерувати ЕН" at bounding box center [360, 206] width 143 height 17
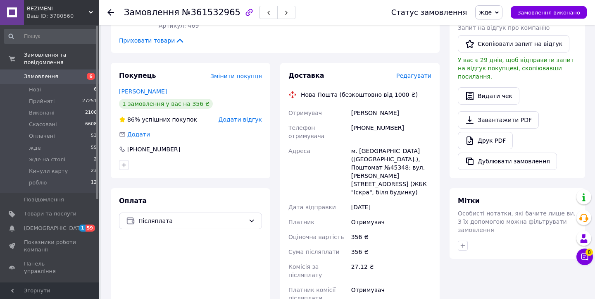
scroll to position [491, 0]
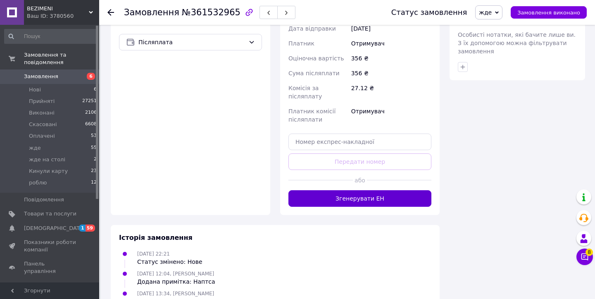
click at [327, 190] on button "Згенерувати ЕН" at bounding box center [360, 198] width 143 height 17
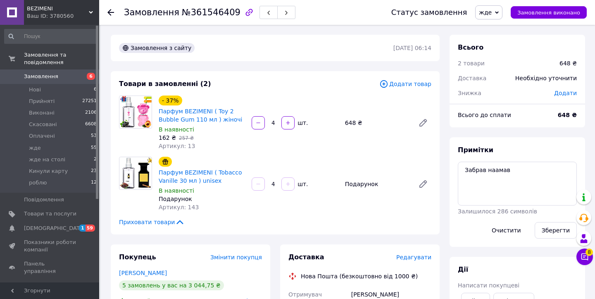
scroll to position [344, 0]
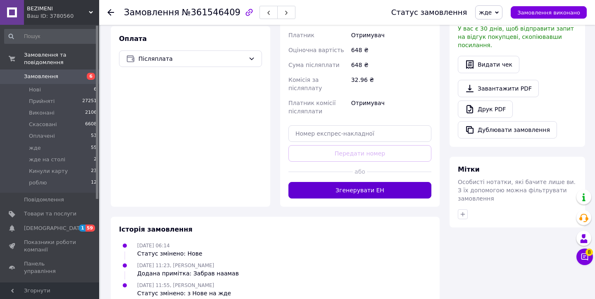
click at [323, 182] on button "Згенерувати ЕН" at bounding box center [360, 190] width 143 height 17
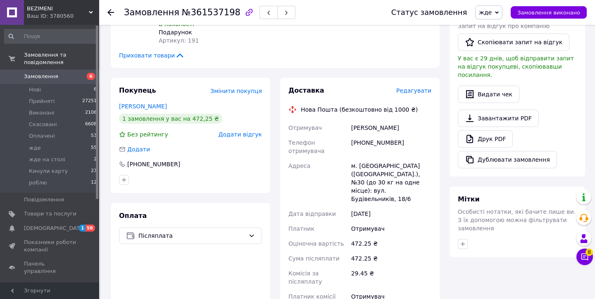
scroll to position [421, 0]
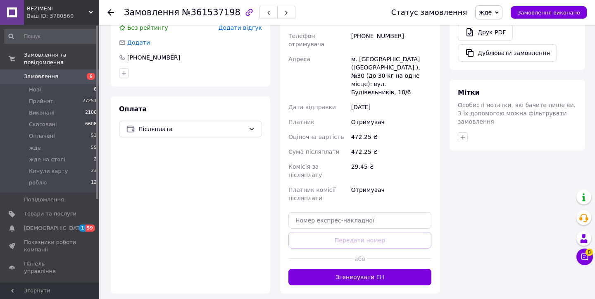
click at [364, 261] on div "Доставка Редагувати Нова Пошта (безкоштовно від 1000 ₴) Отримувач [PERSON_NAME]…" at bounding box center [360, 132] width 160 height 323
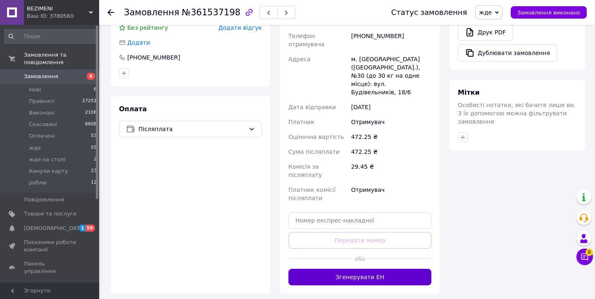
click at [364, 269] on button "Згенерувати ЕН" at bounding box center [360, 277] width 143 height 17
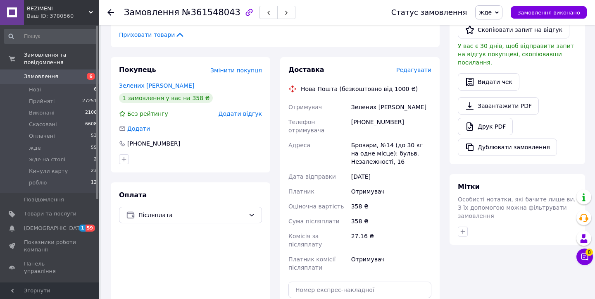
scroll to position [483, 0]
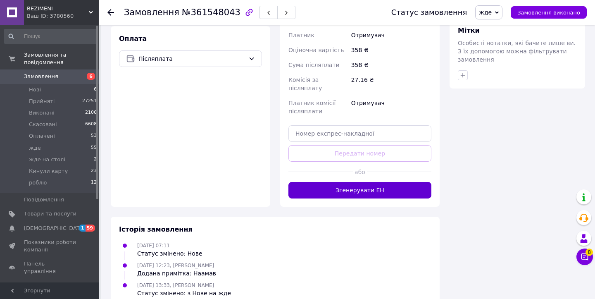
click at [308, 182] on button "Згенерувати ЕН" at bounding box center [360, 190] width 143 height 17
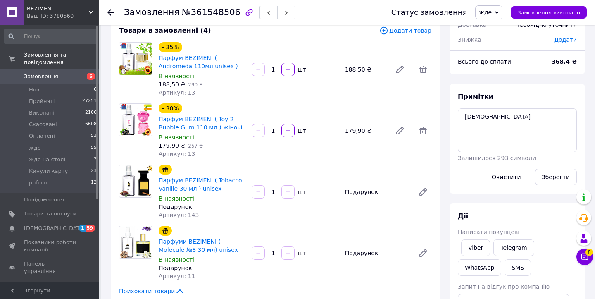
scroll to position [514, 0]
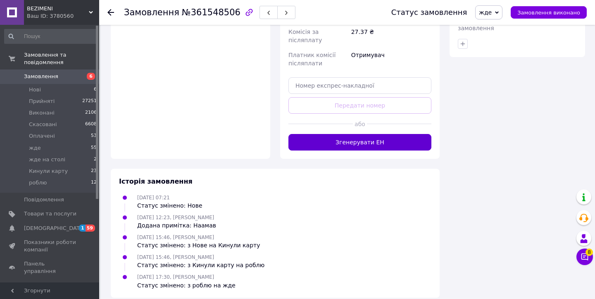
click at [339, 140] on button "Згенерувати ЕН" at bounding box center [360, 142] width 143 height 17
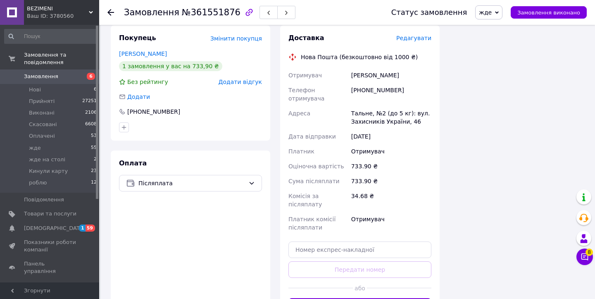
scroll to position [711, 0]
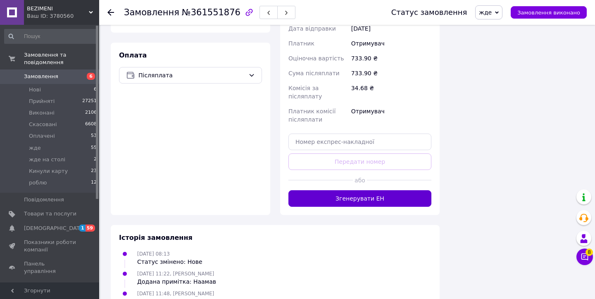
click at [349, 190] on button "Згенерувати ЕН" at bounding box center [360, 198] width 143 height 17
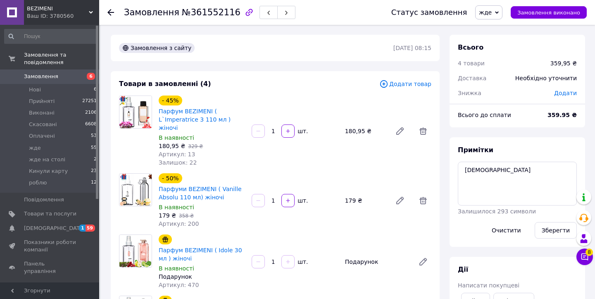
scroll to position [474, 0]
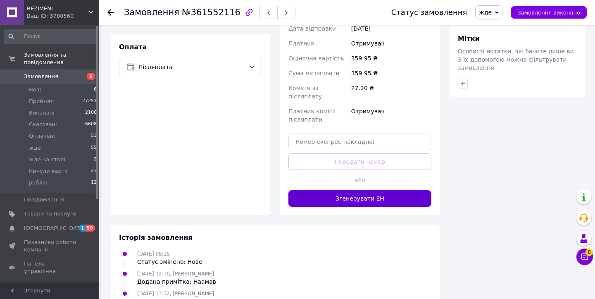
click at [321, 190] on button "Згенерувати ЕН" at bounding box center [360, 198] width 143 height 17
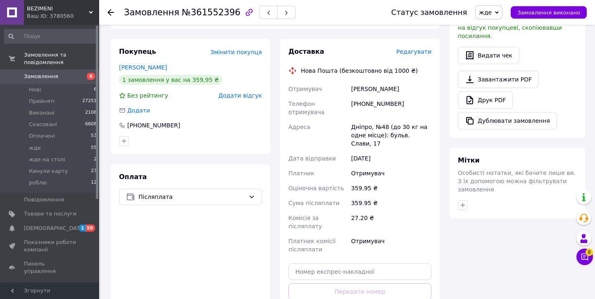
scroll to position [483, 0]
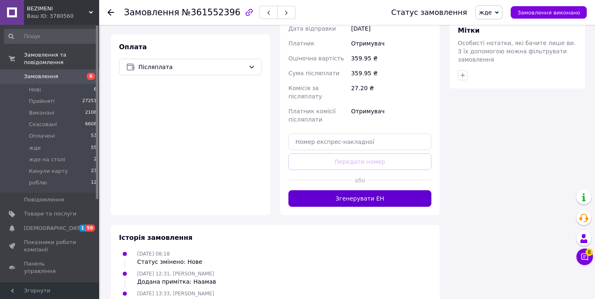
click at [319, 190] on button "Згенерувати ЕН" at bounding box center [360, 198] width 143 height 17
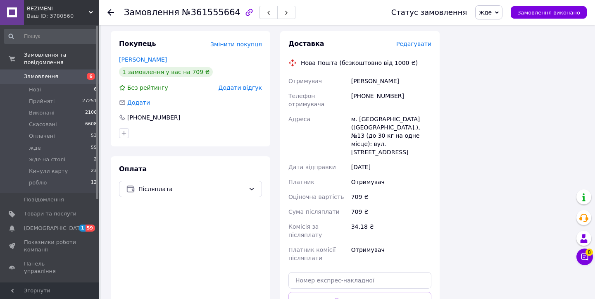
scroll to position [692, 0]
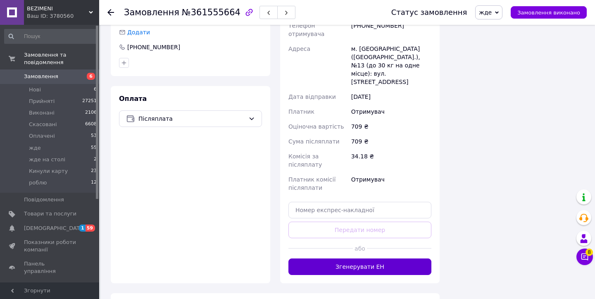
click at [368, 258] on button "Згенерувати ЕН" at bounding box center [360, 266] width 143 height 17
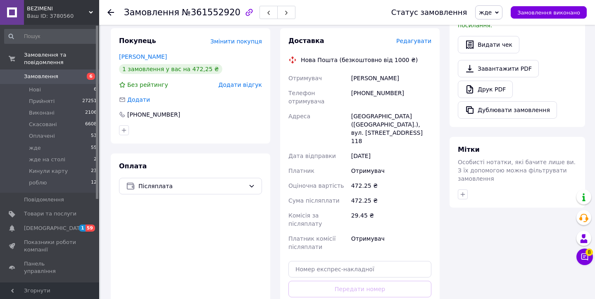
scroll to position [483, 0]
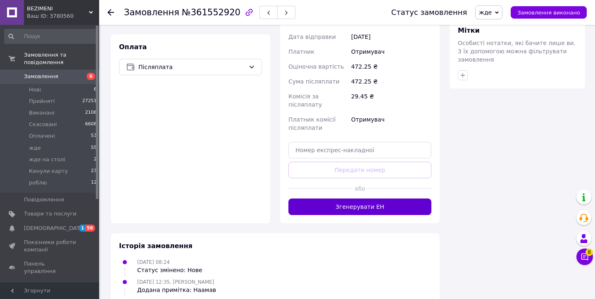
click at [340, 198] on button "Згенерувати ЕН" at bounding box center [360, 206] width 143 height 17
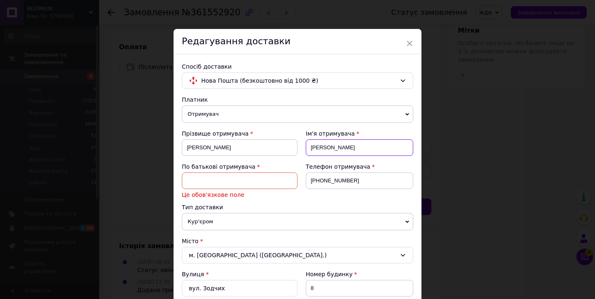
drag, startPoint x: 331, startPoint y: 147, endPoint x: 307, endPoint y: 146, distance: 23.6
click at [307, 146] on input "[PERSON_NAME]" at bounding box center [360, 147] width 108 height 17
click at [256, 181] on input at bounding box center [240, 180] width 116 height 17
paste input "[PERSON_NAME]"
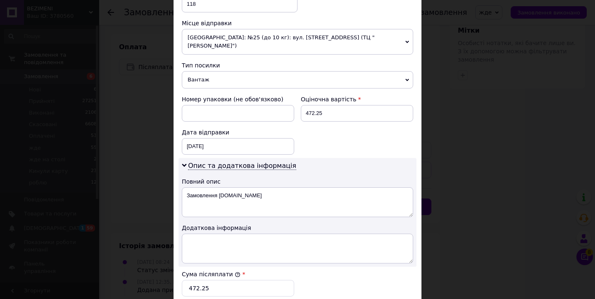
scroll to position [435, 0]
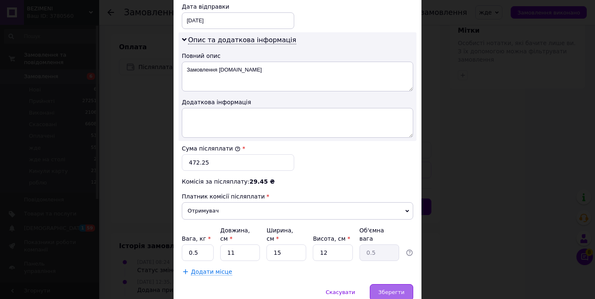
type input "[PERSON_NAME]"
click at [392, 289] on span "Зберегти" at bounding box center [392, 292] width 26 height 6
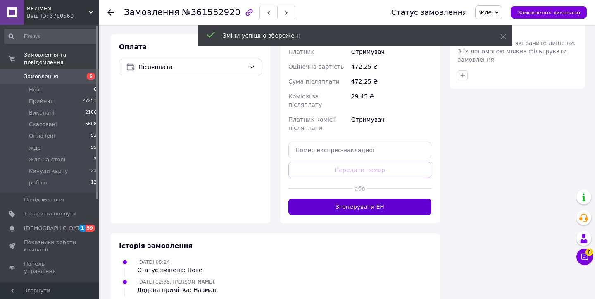
click at [386, 198] on button "Згенерувати ЕН" at bounding box center [360, 206] width 143 height 17
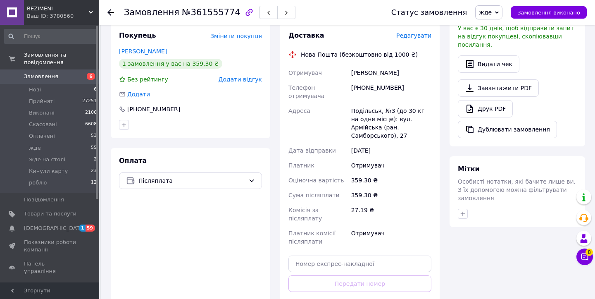
scroll to position [474, 0]
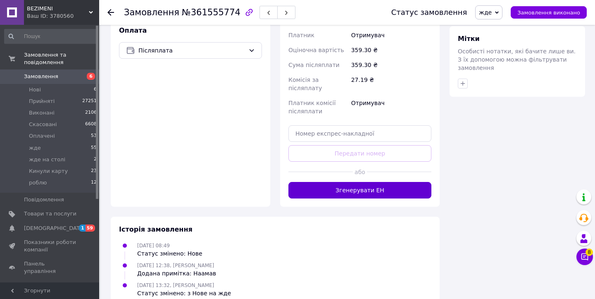
click at [348, 182] on button "Згенерувати ЕН" at bounding box center [360, 190] width 143 height 17
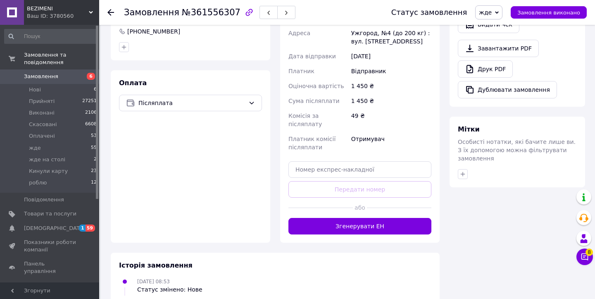
scroll to position [413, 0]
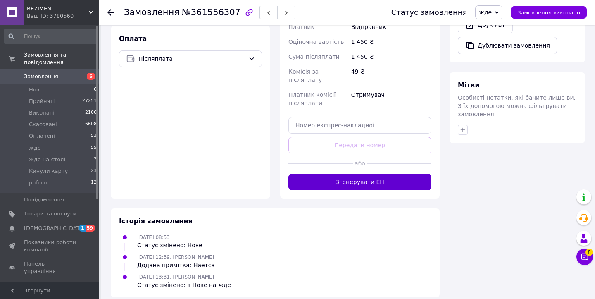
click at [327, 174] on button "Згенерувати ЕН" at bounding box center [360, 182] width 143 height 17
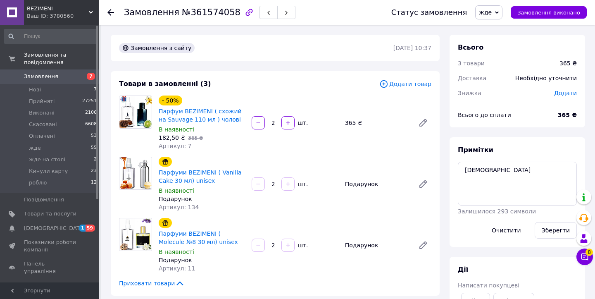
scroll to position [421, 0]
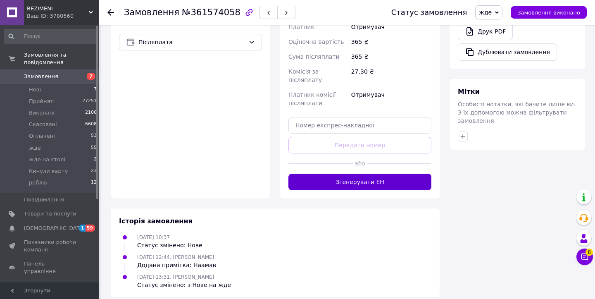
click at [328, 174] on button "Згенерувати ЕН" at bounding box center [360, 182] width 143 height 17
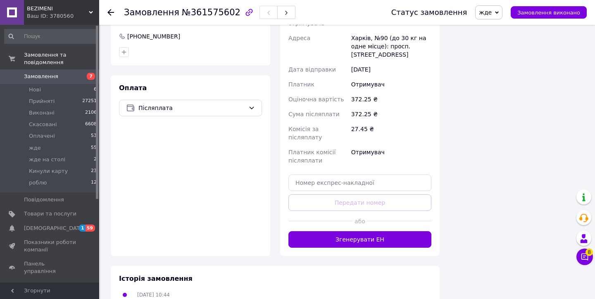
scroll to position [605, 0]
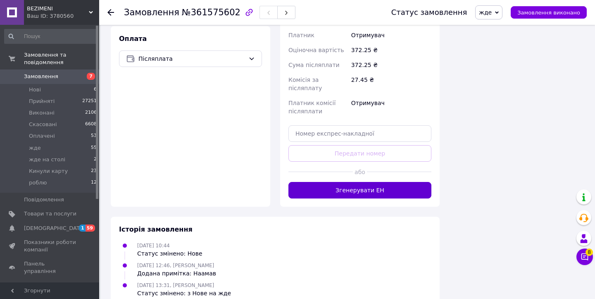
click at [309, 182] on button "Згенерувати ЕН" at bounding box center [360, 190] width 143 height 17
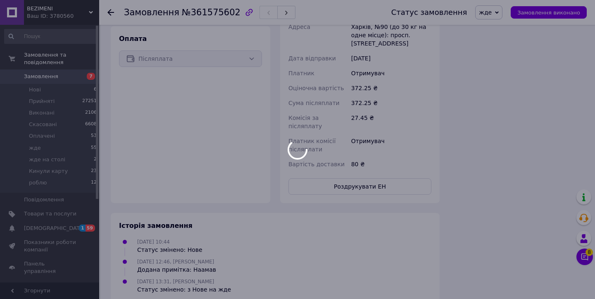
scroll to position [595, 0]
